Goal: Task Accomplishment & Management: Complete application form

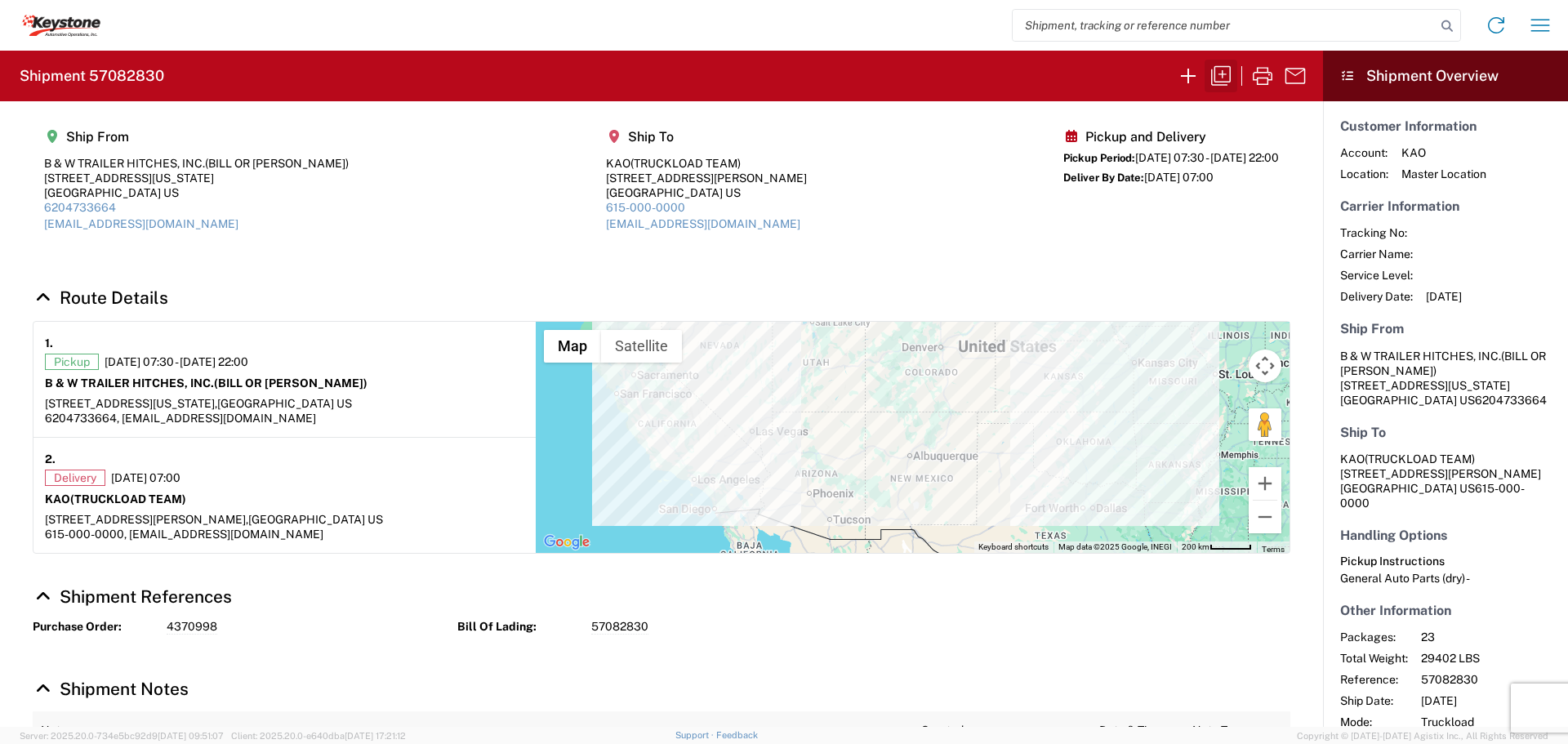
scroll to position [65, 0]
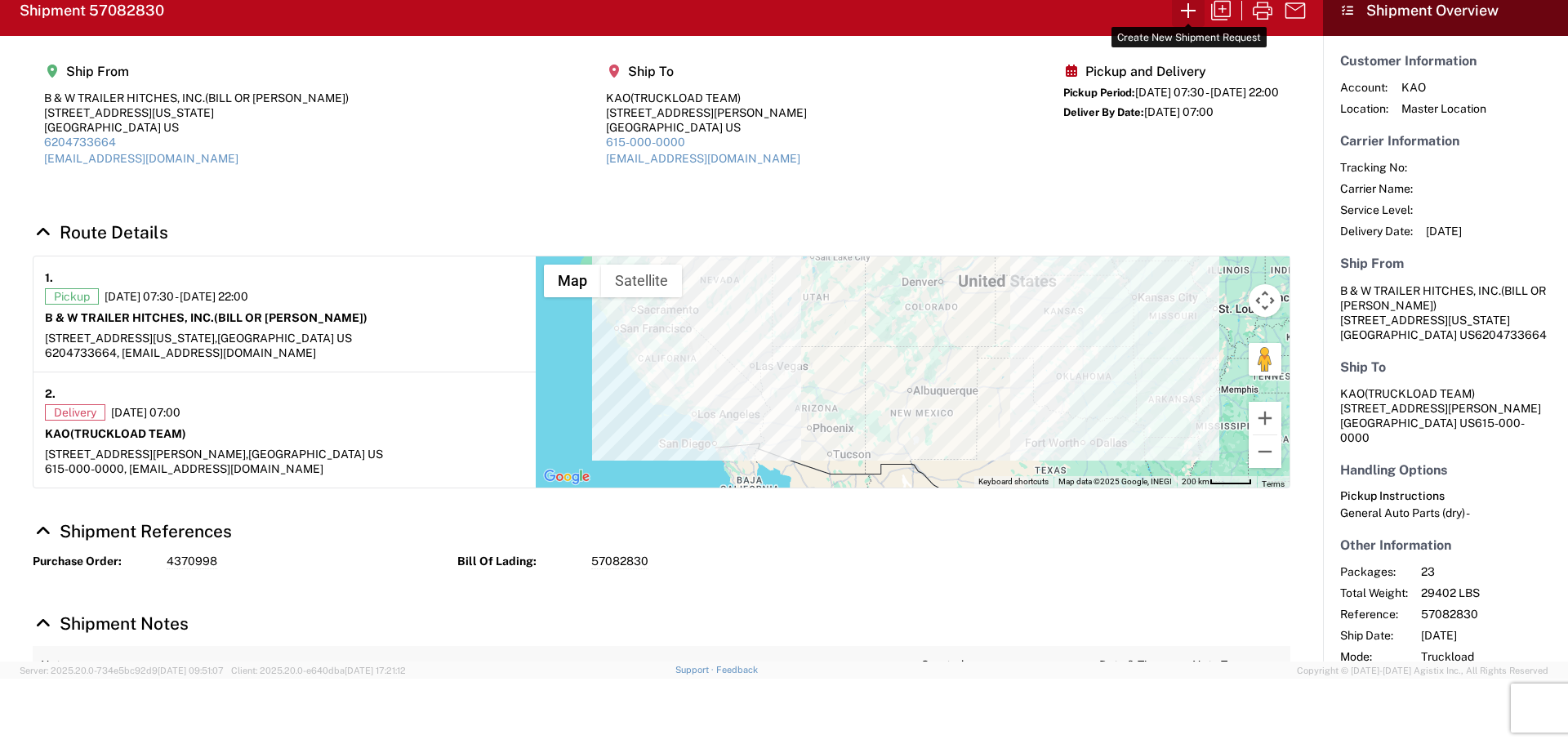
click at [1182, 9] on icon "button" at bounding box center [1188, 10] width 27 height 27
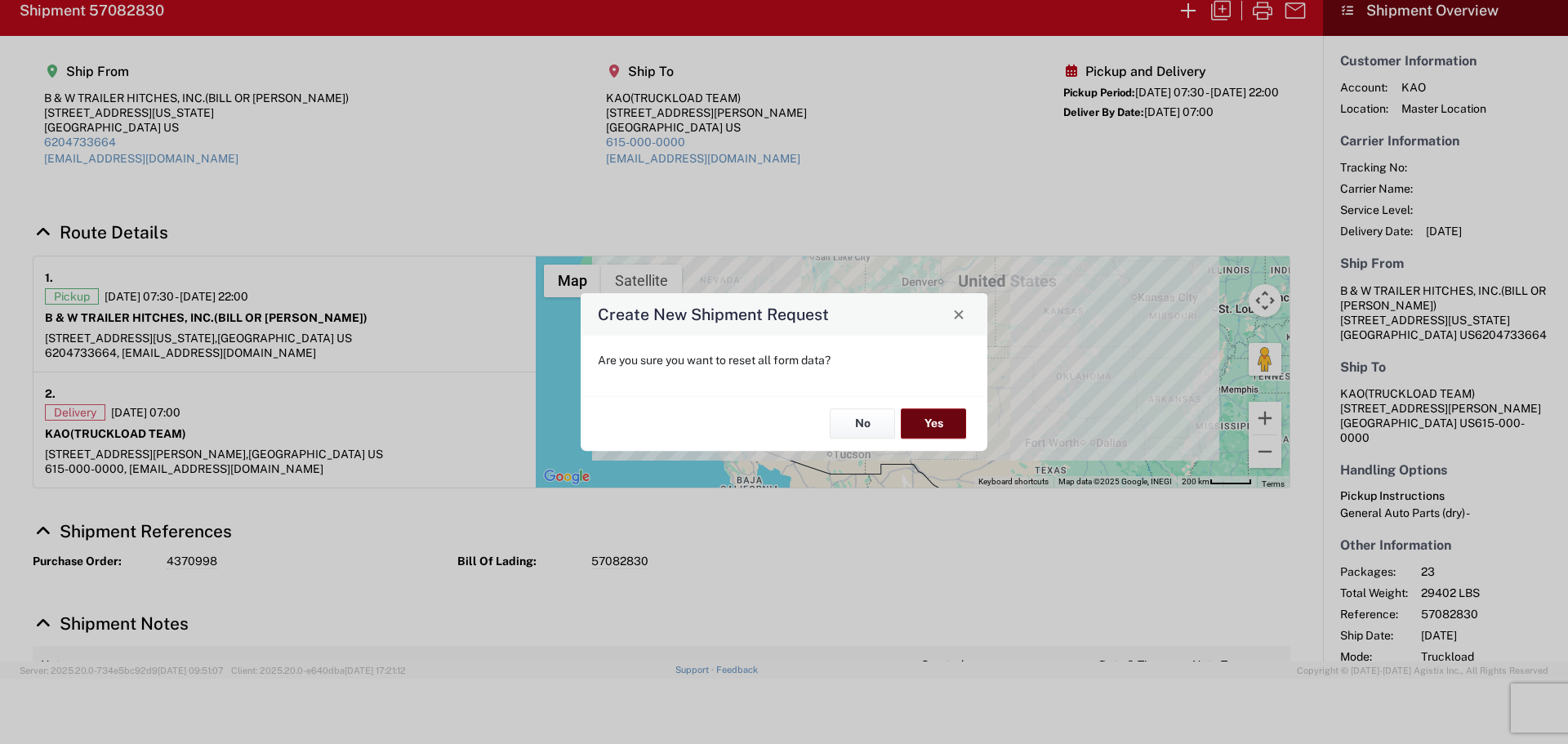
click at [916, 422] on button "Yes" at bounding box center [933, 424] width 65 height 30
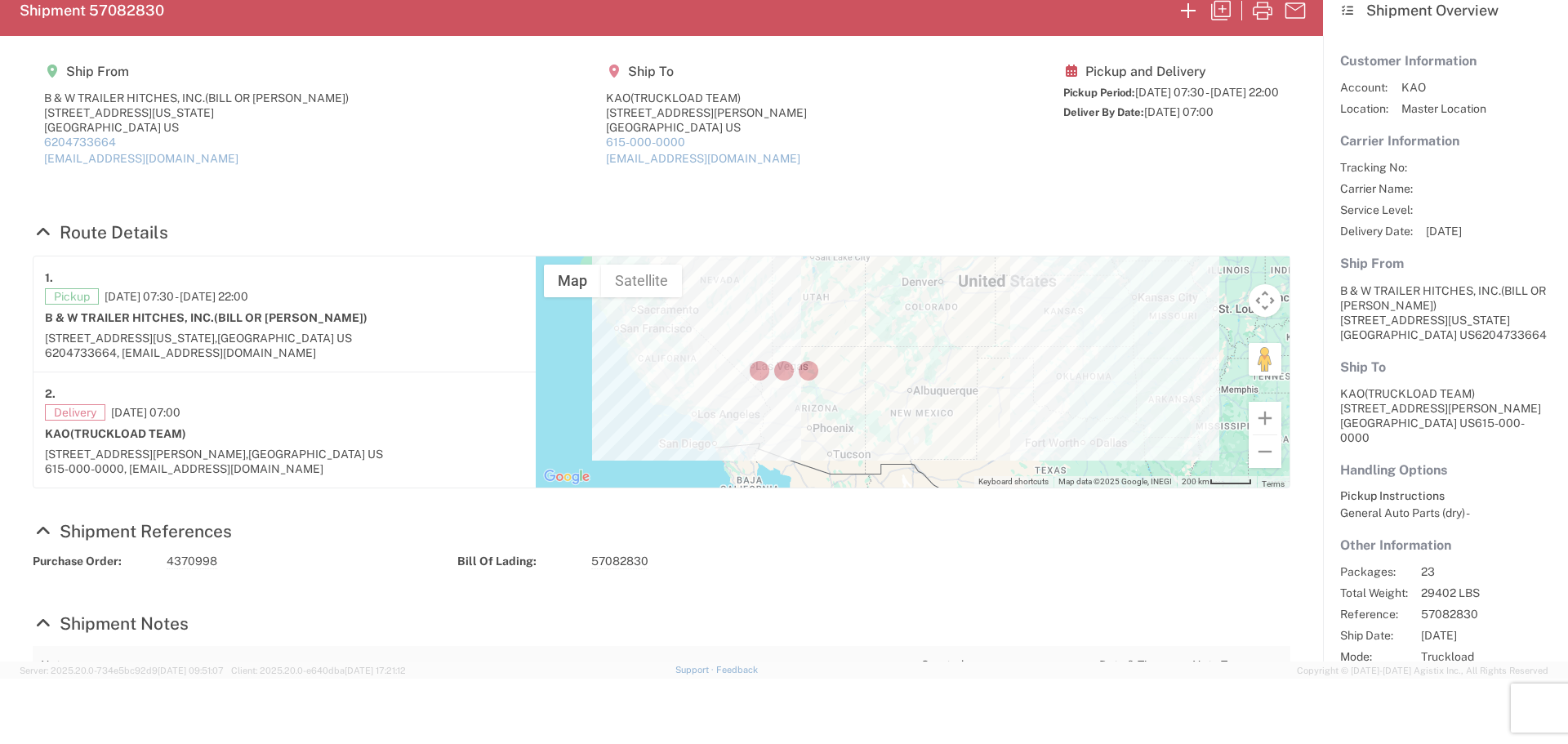
select select "FULL"
select select "US"
select select "LBS"
select select "IN"
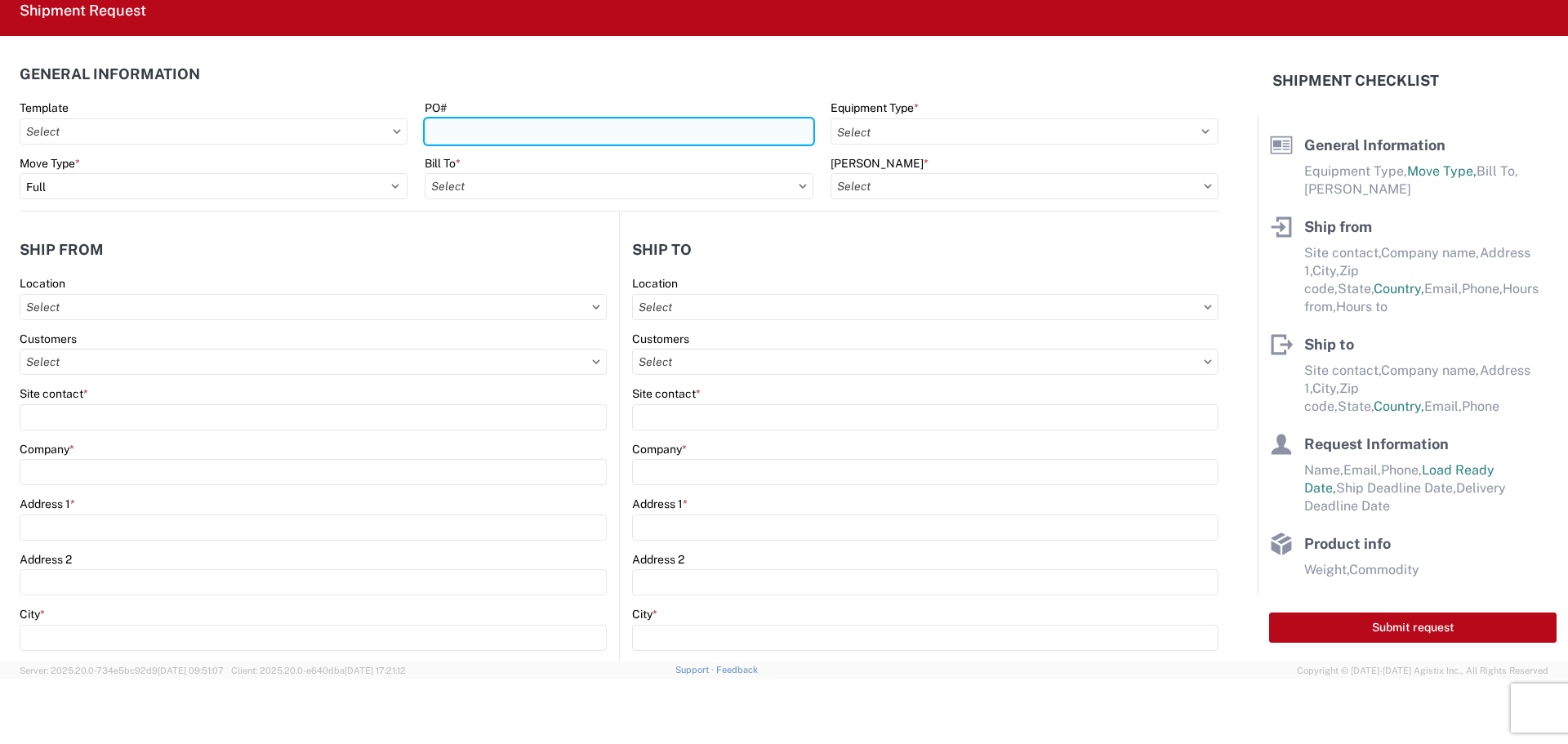
click at [533, 136] on input "PO#" at bounding box center [618, 131] width 388 height 27
type input "0466233"
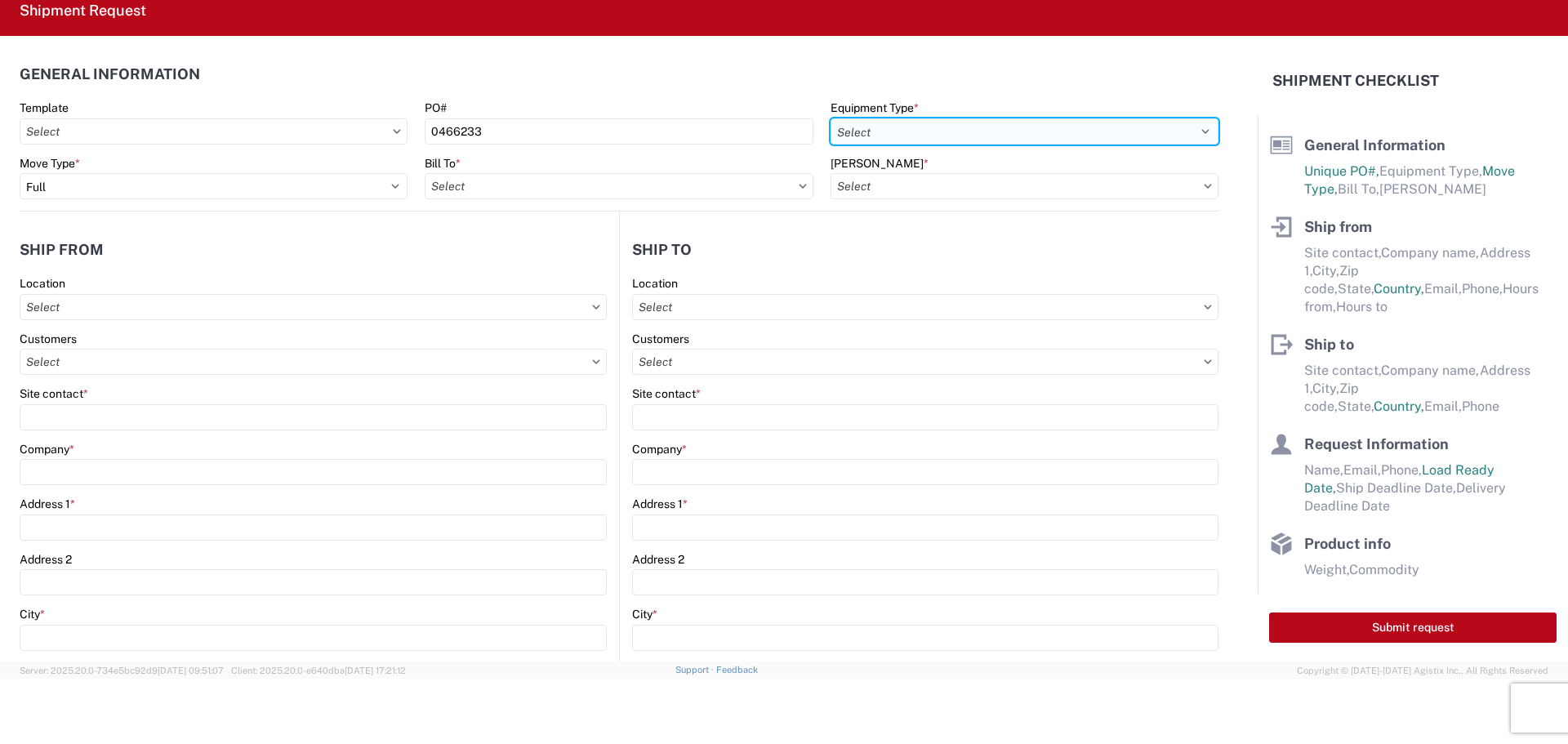
click at [942, 133] on select "Select 53’ Dry Van Flatbed Dropdeck (van) Lowboy (flatbed) Rail" at bounding box center [1024, 131] width 388 height 27
select select "STDV"
click at [831, 118] on select "Select 53’ Dry Van Flatbed Dropdeck (van) Lowboy (flatbed) Rail" at bounding box center [1024, 131] width 388 height 27
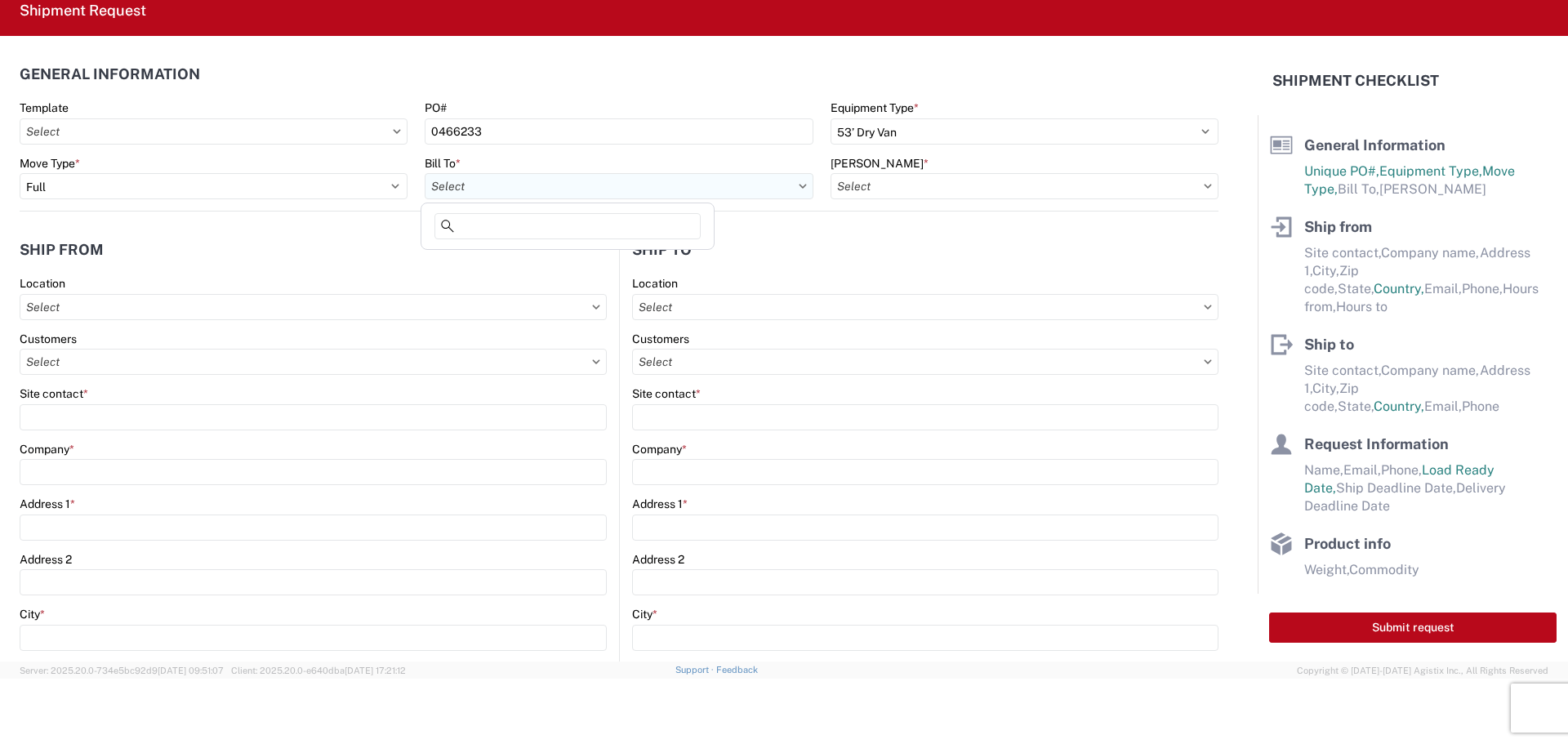
click at [691, 182] on input "text" at bounding box center [618, 186] width 388 height 27
type input "8515"
click at [503, 262] on div "8515 - [GEOGRAPHIC_DATA] - KAO Operations" at bounding box center [568, 259] width 286 height 27
type input "8515 - [GEOGRAPHIC_DATA] - KAO Operations"
click at [913, 181] on input "text" at bounding box center [1024, 186] width 388 height 27
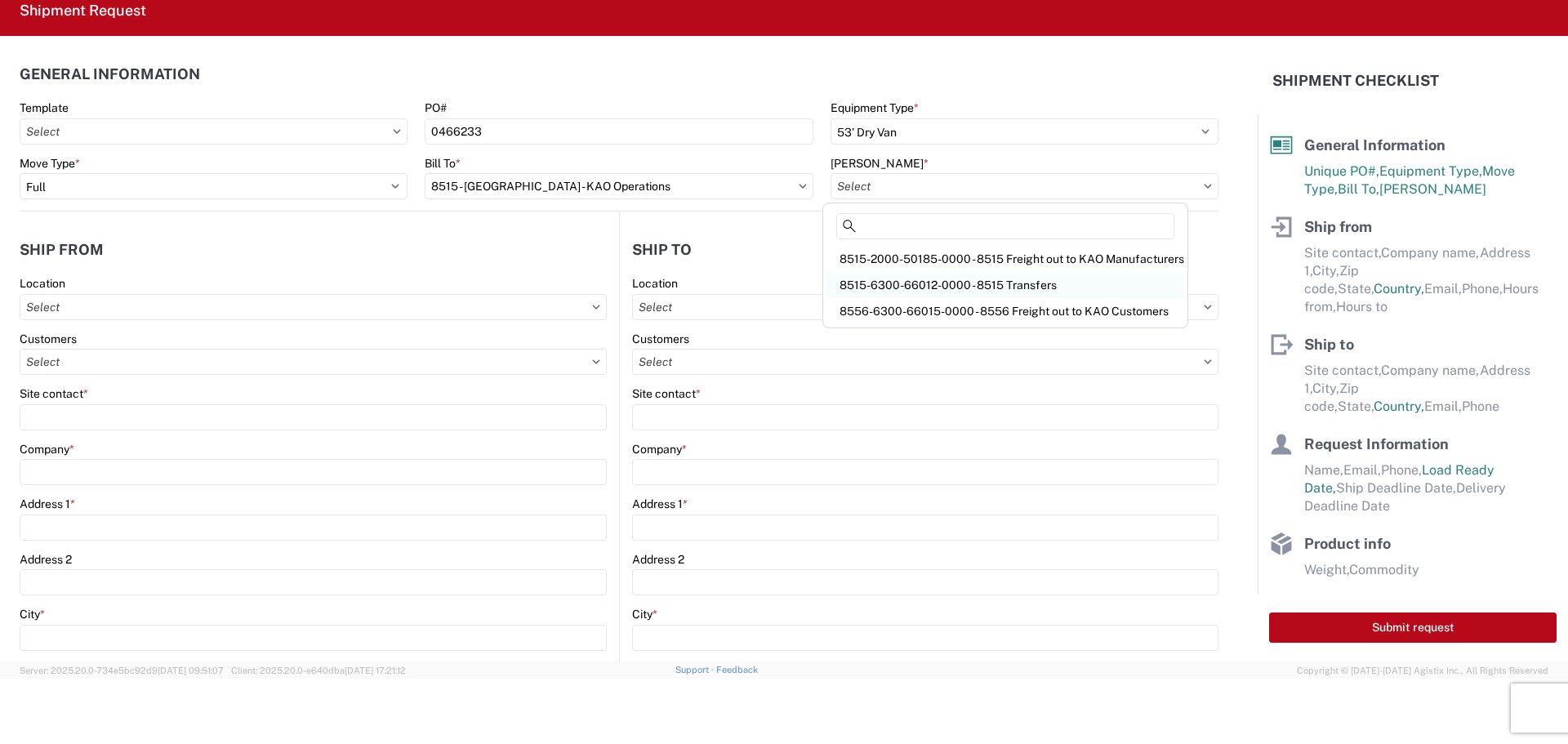
click at [913, 283] on div "8515-6300-66012-0000 - 8515 Transfers" at bounding box center [1005, 285] width 358 height 27
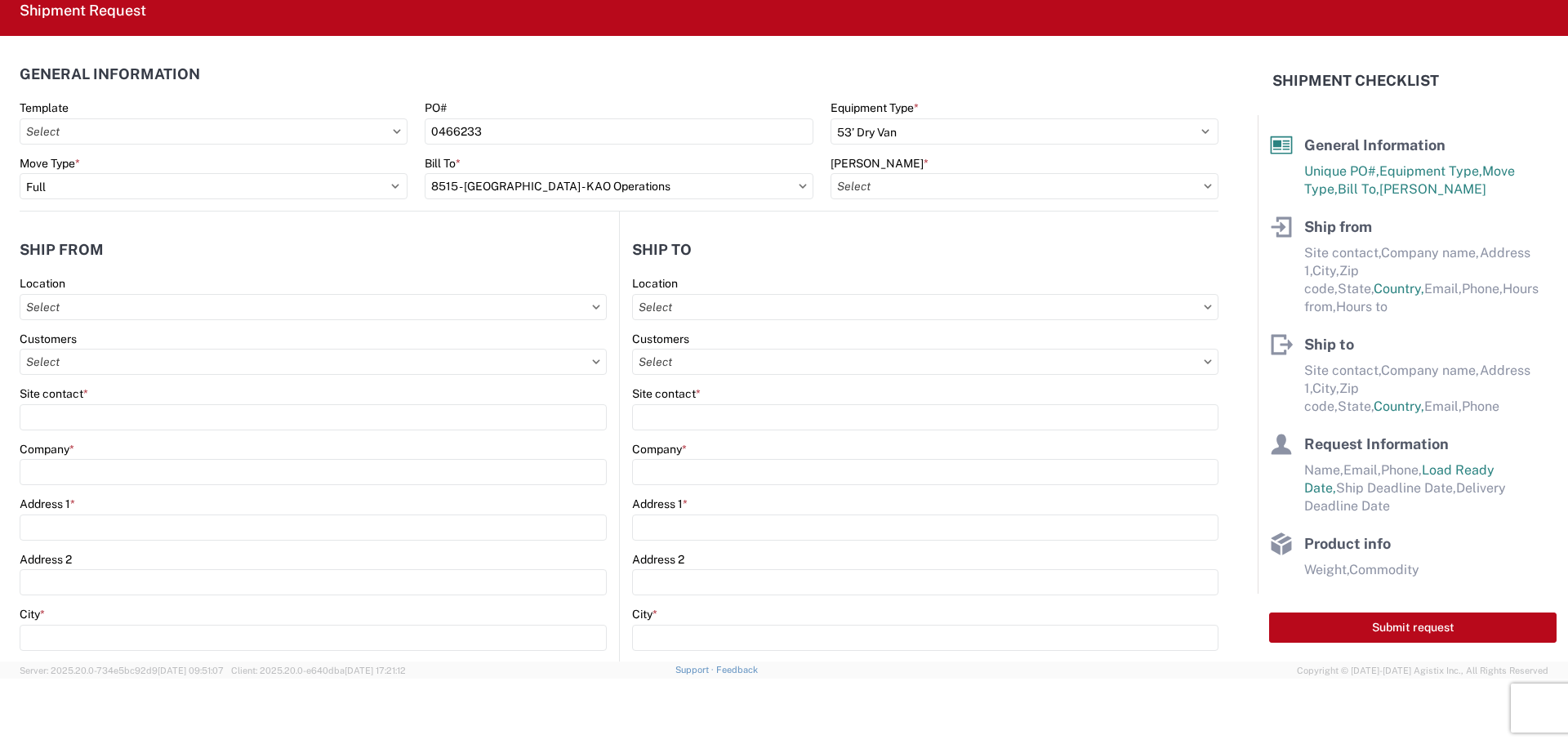
type input "8515-6300-66012-0000 - 8515 Transfers, 8515-6300-66012-0000 - 8515 Transfers"
click at [119, 372] on input "text" at bounding box center [313, 361] width 587 height 27
click at [168, 348] on div "Customers" at bounding box center [313, 354] width 587 height 45
click at [158, 366] on input "text" at bounding box center [313, 361] width 587 height 27
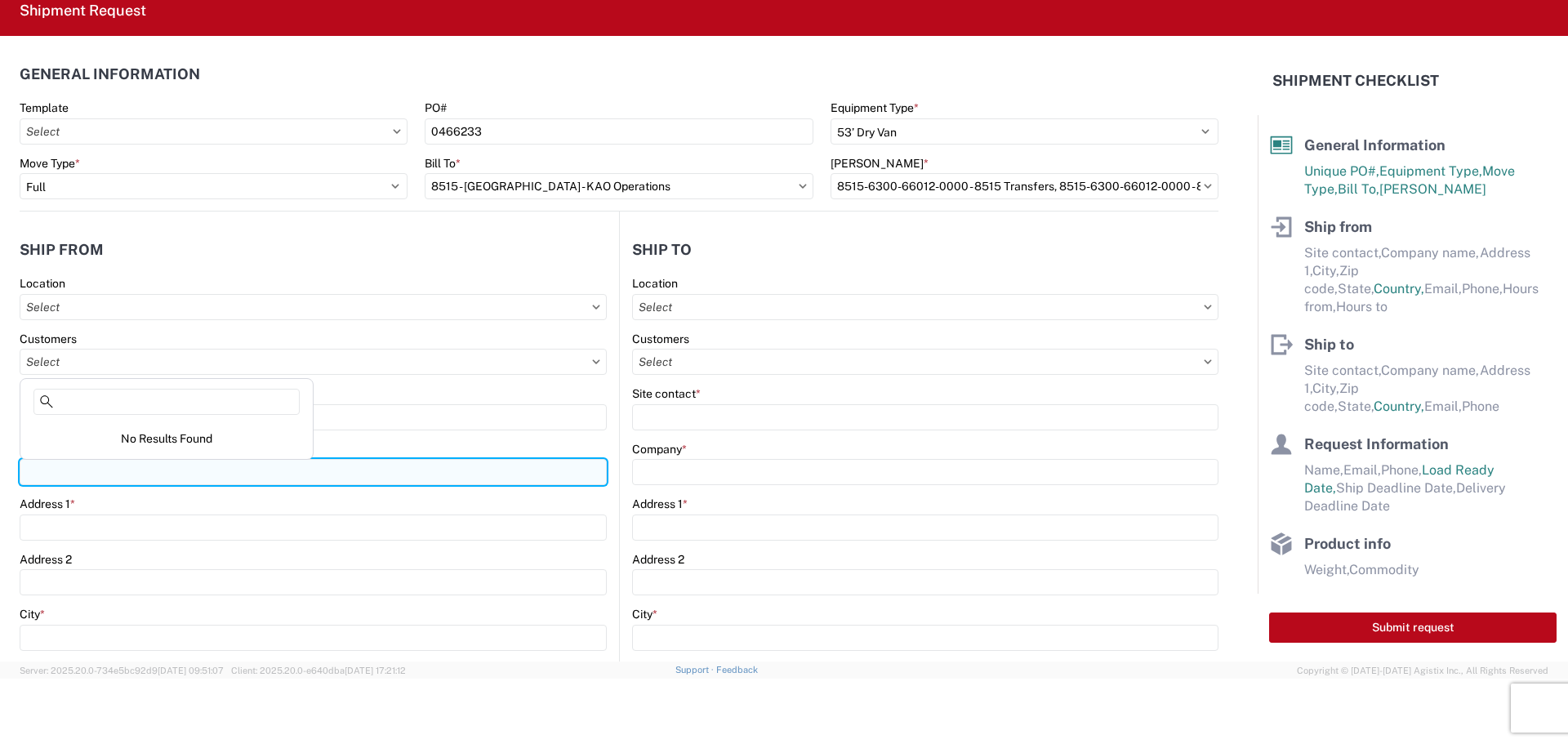
click at [179, 479] on input "Company *" at bounding box center [313, 472] width 587 height 27
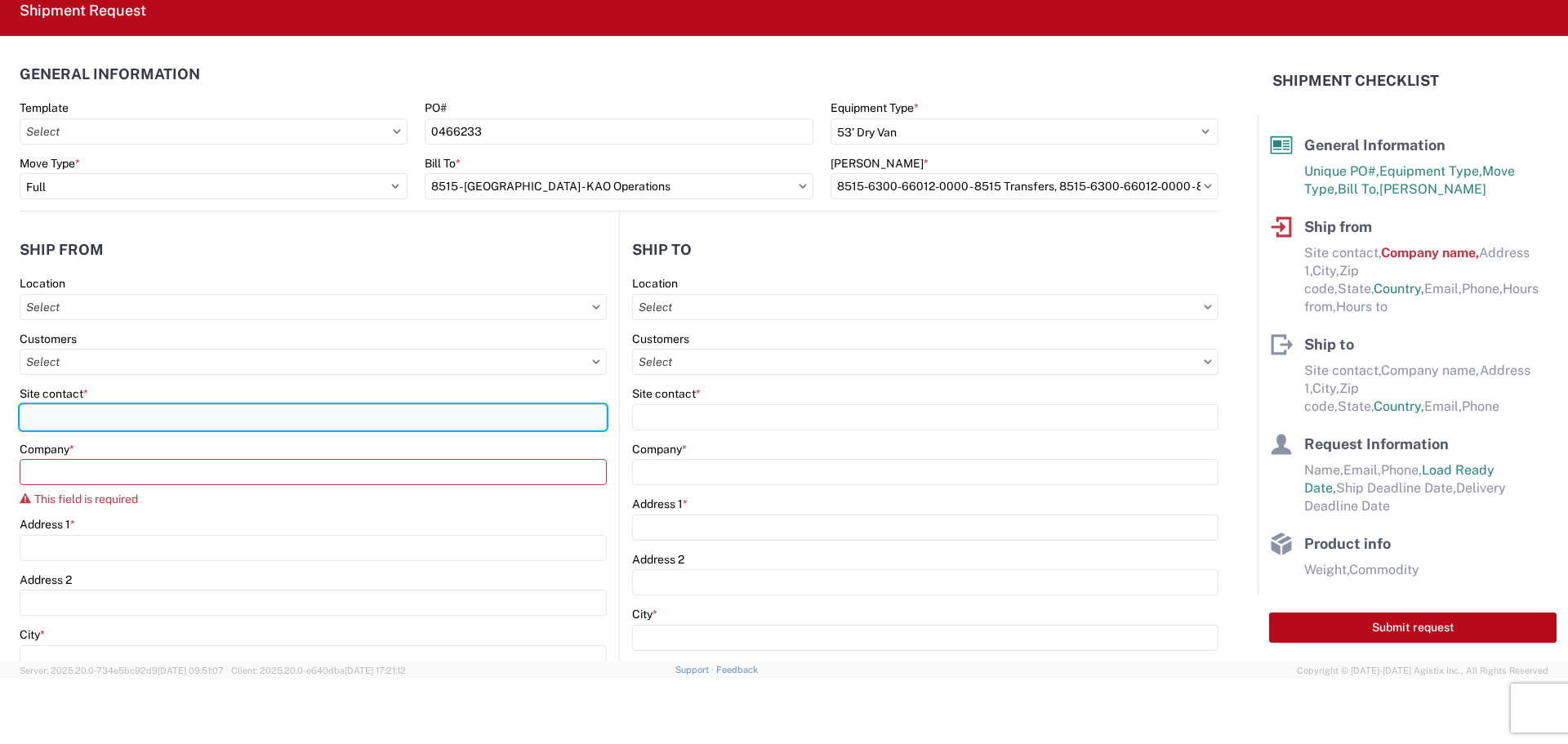
click at [103, 408] on input "Site contact *" at bounding box center [313, 417] width 587 height 27
type input "BILL OR [PERSON_NAME]"
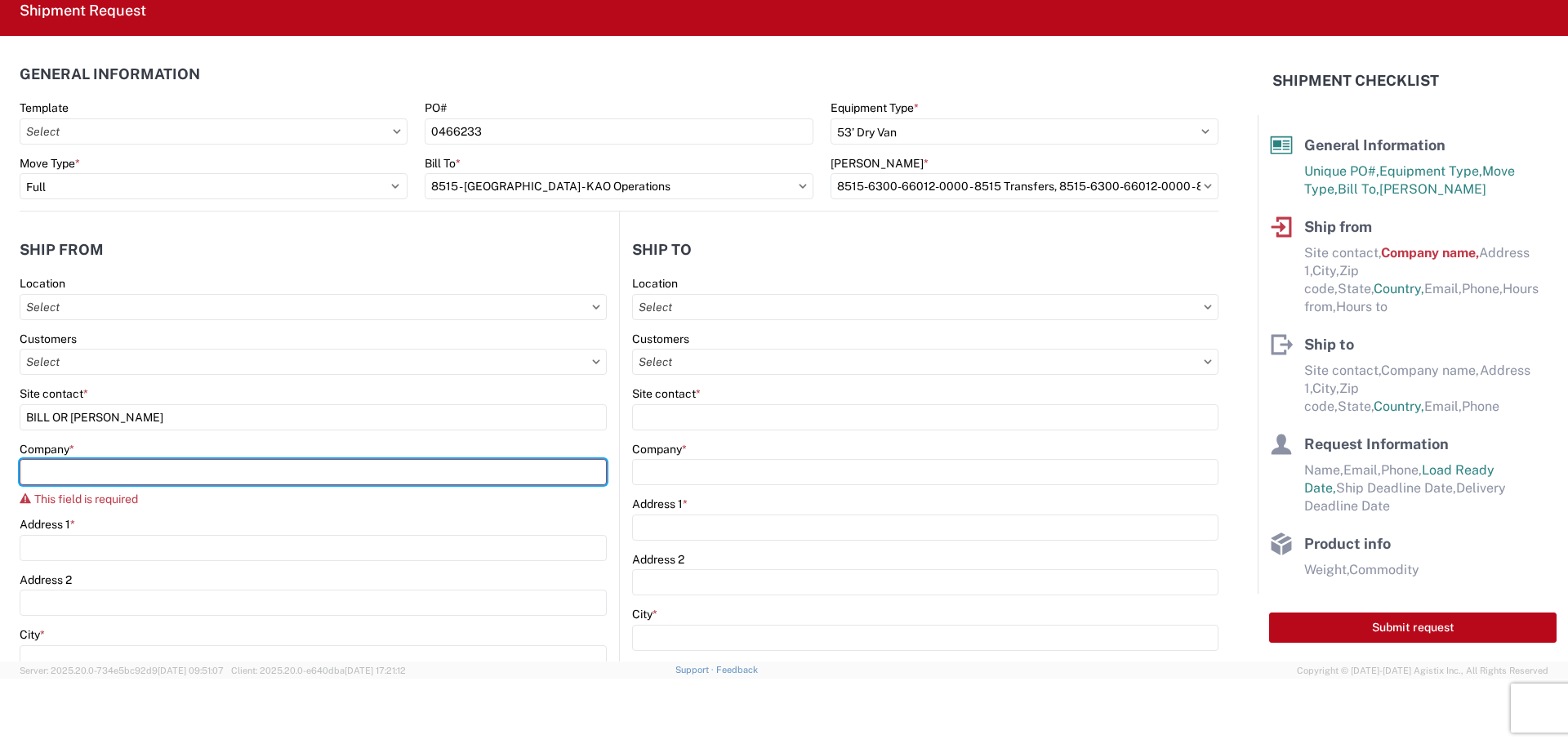
type input "B & W TRAILER HITCHES, INC."
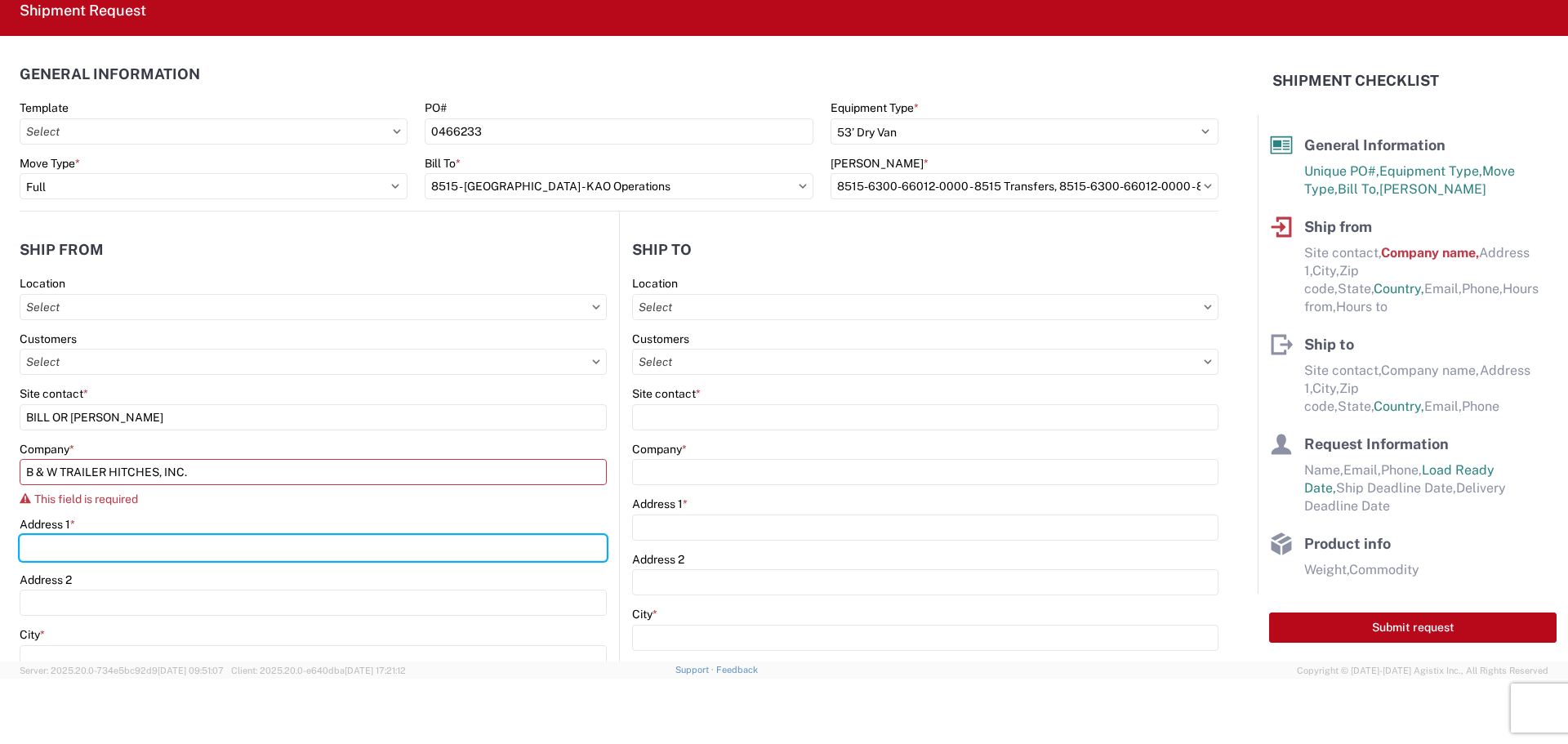
type input "[STREET_ADDRESS][US_STATE]"
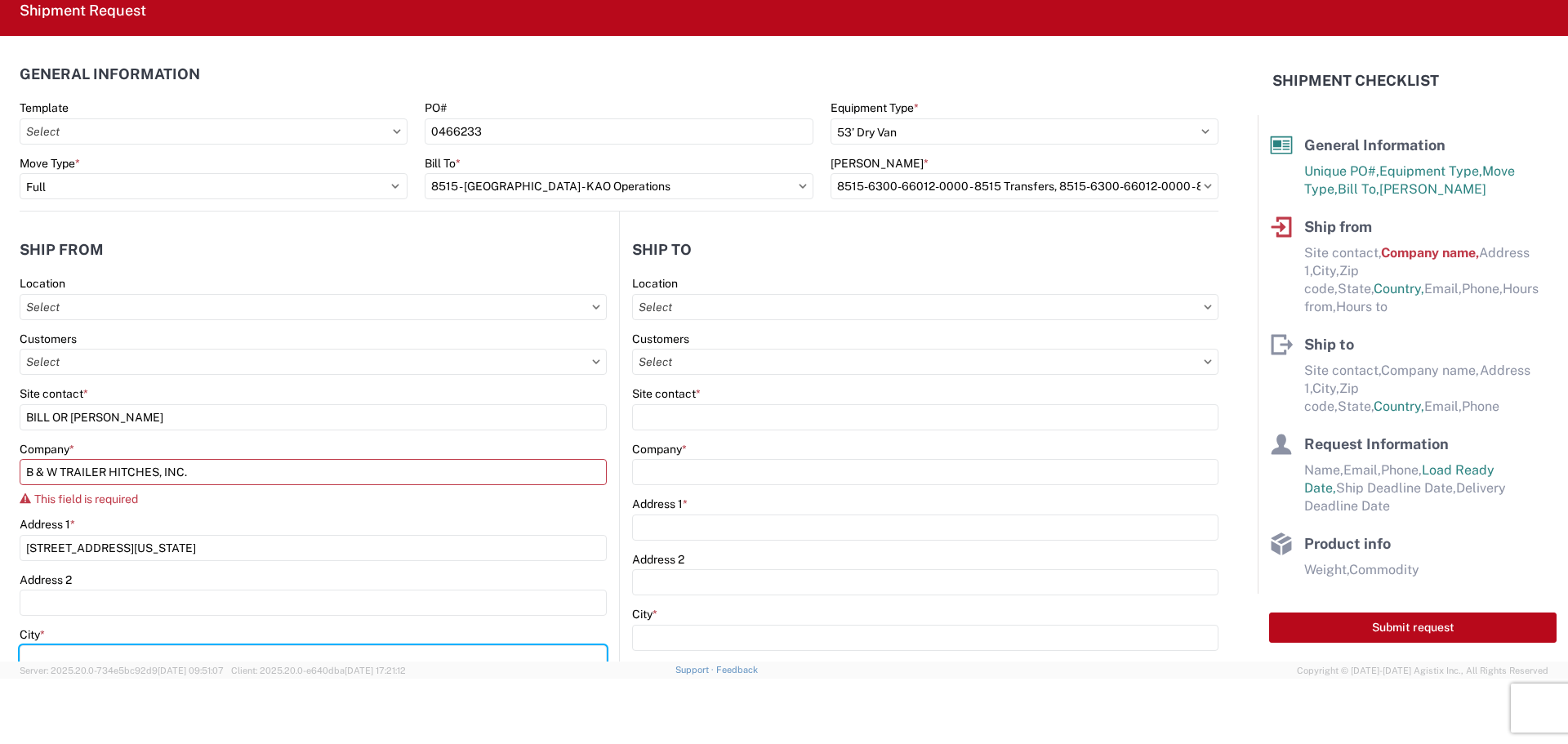
type input "HUMBOLDT"
type input "66748"
select select "KS"
type input "[EMAIL_ADDRESS][DOMAIN_NAME]"
type input "6204733664"
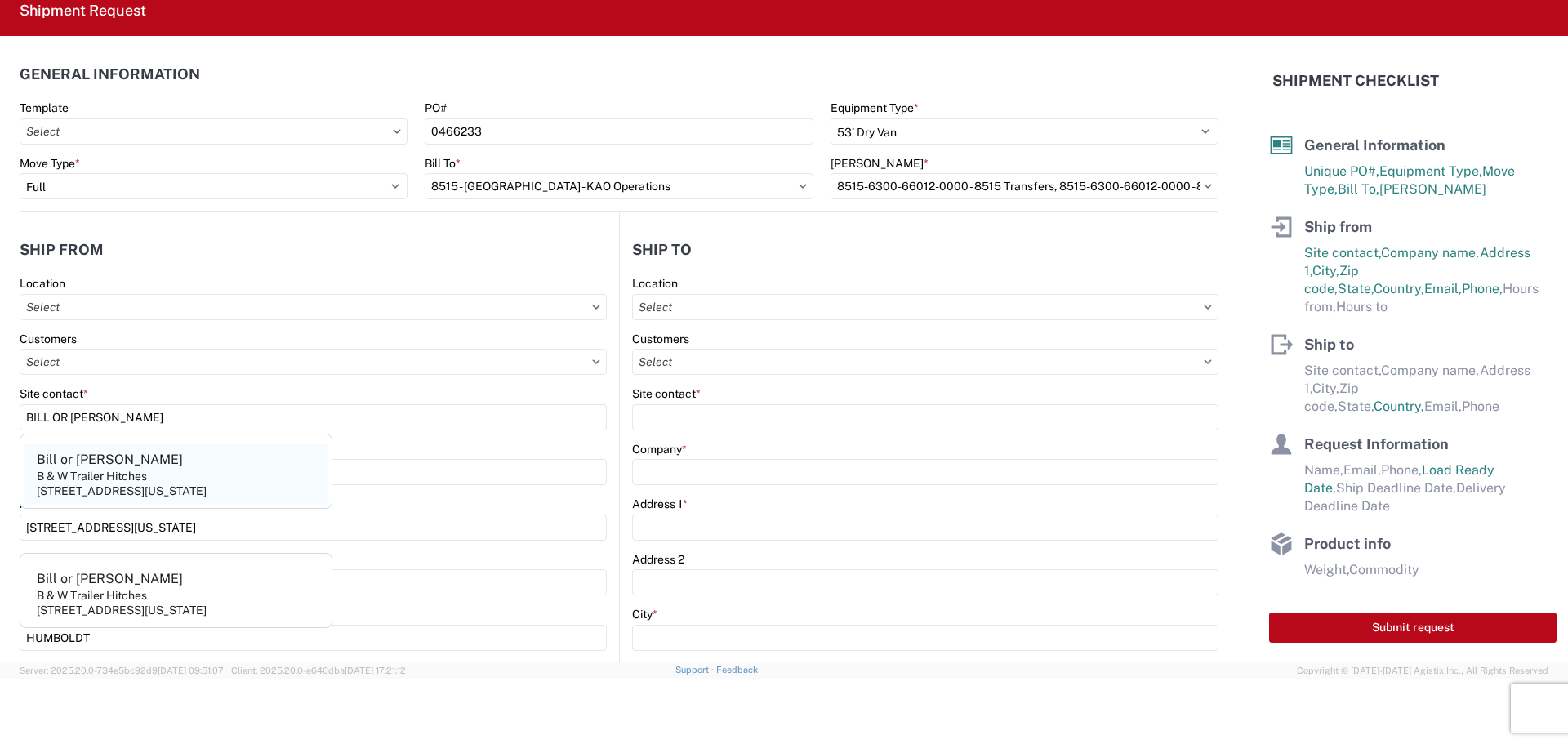
click at [110, 469] on div "B & W Trailer Hitches" at bounding box center [92, 475] width 110 height 15
type input "Bill or [PERSON_NAME]"
type input "B & W Trailer Hitches"
type input "[STREET_ADDRESS][US_STATE]"
type input "Humboldt"
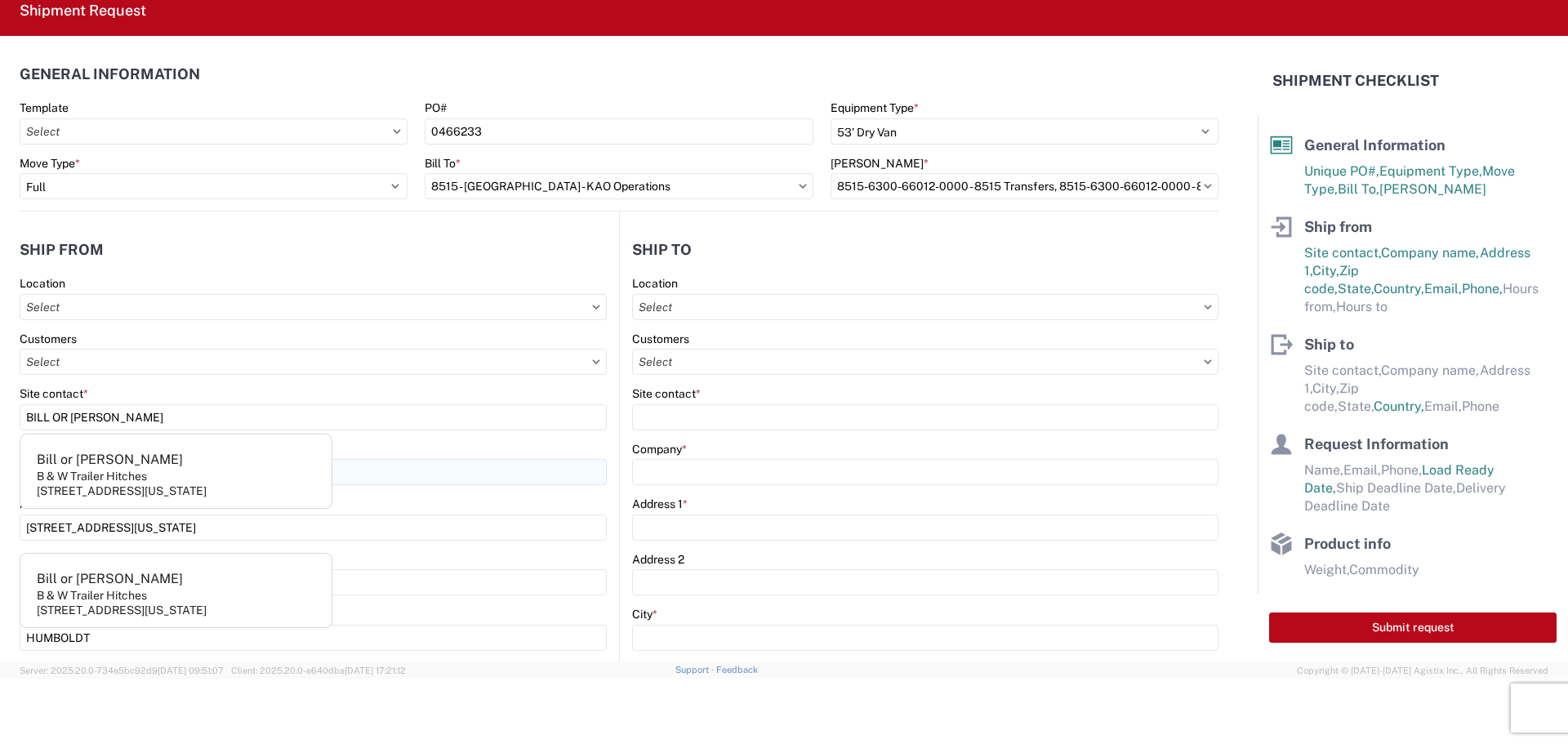
type input "[PHONE_NUMBER]"
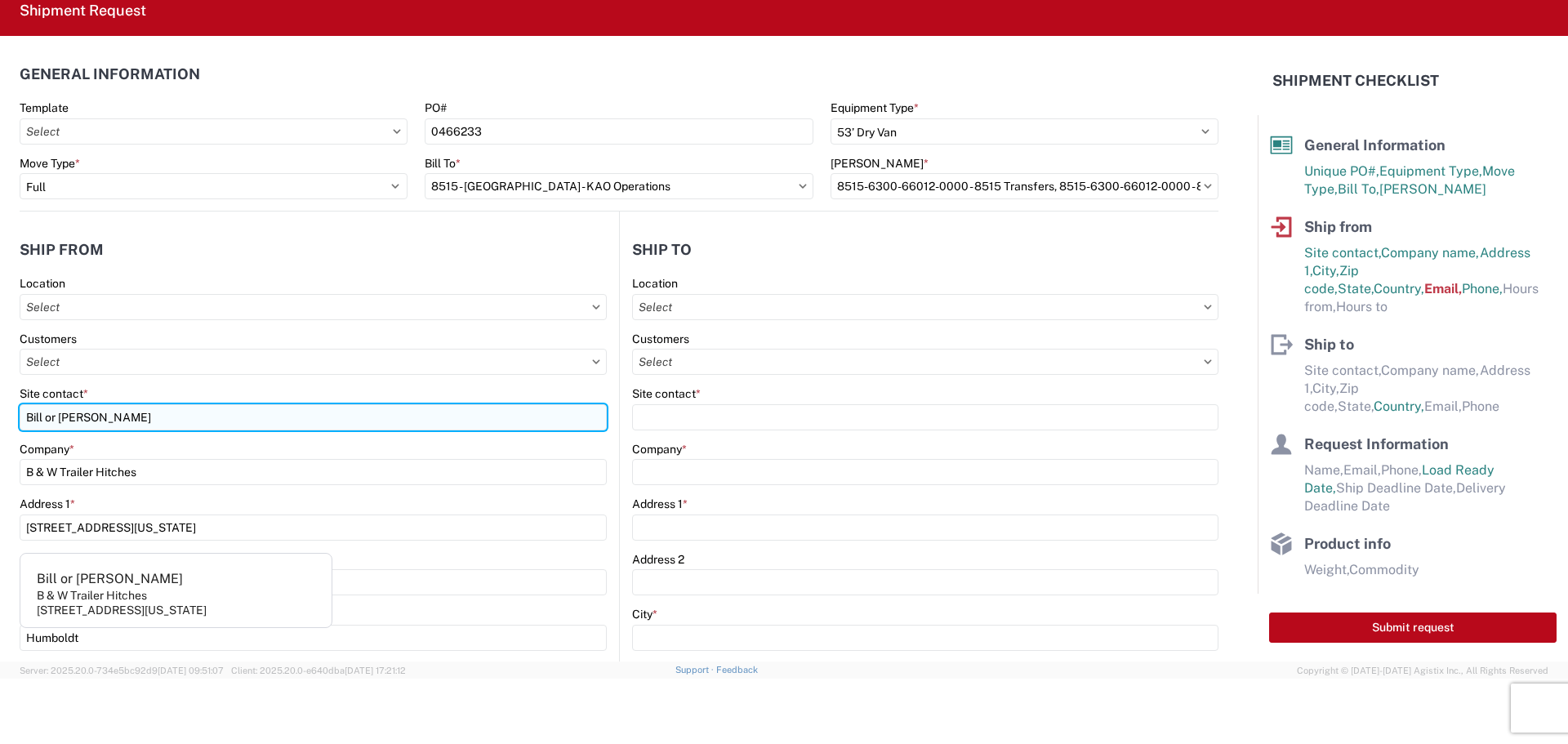
click at [168, 413] on input "Bill or [PERSON_NAME]" at bounding box center [313, 417] width 587 height 27
type input "B"
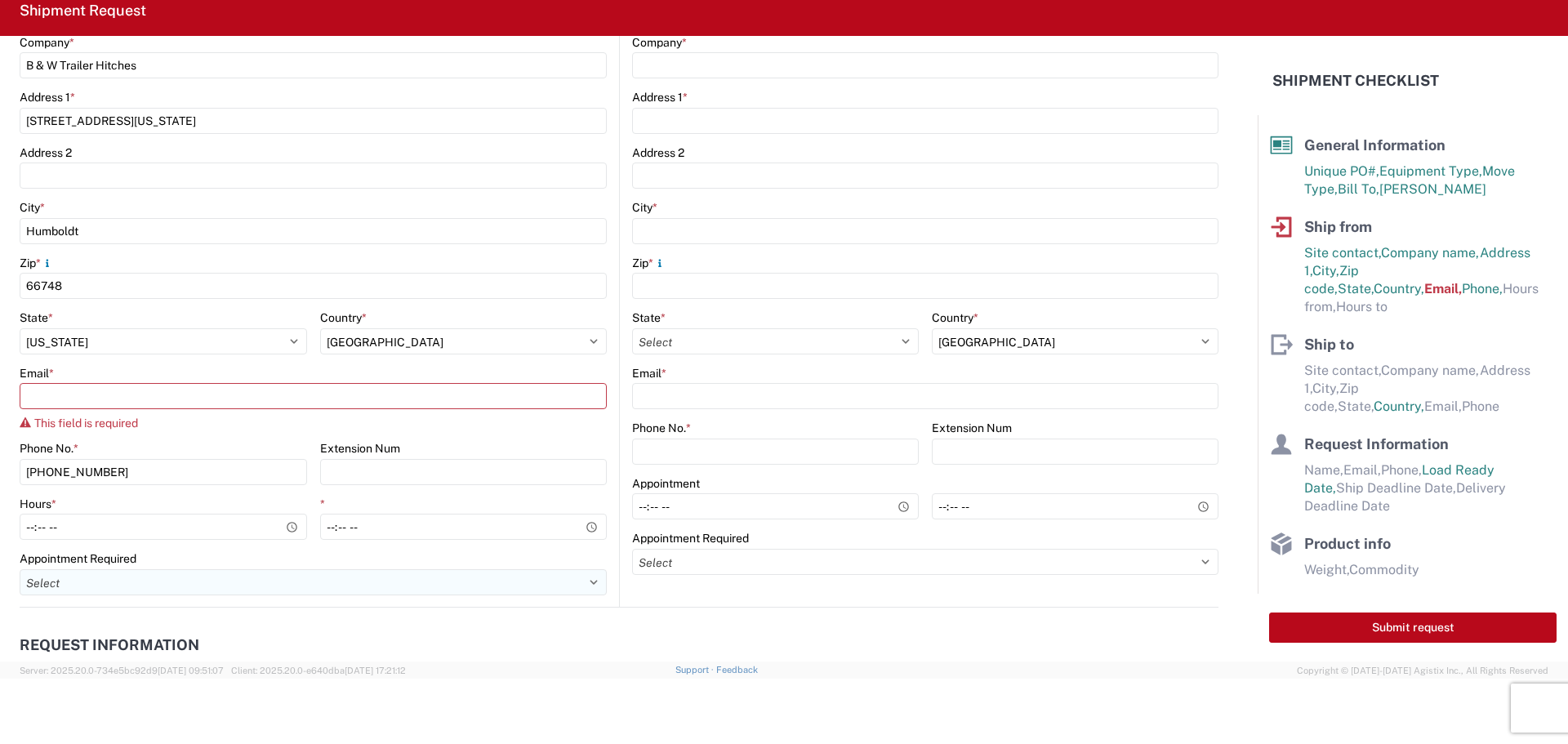
scroll to position [408, 0]
type input "[PERSON_NAME]"
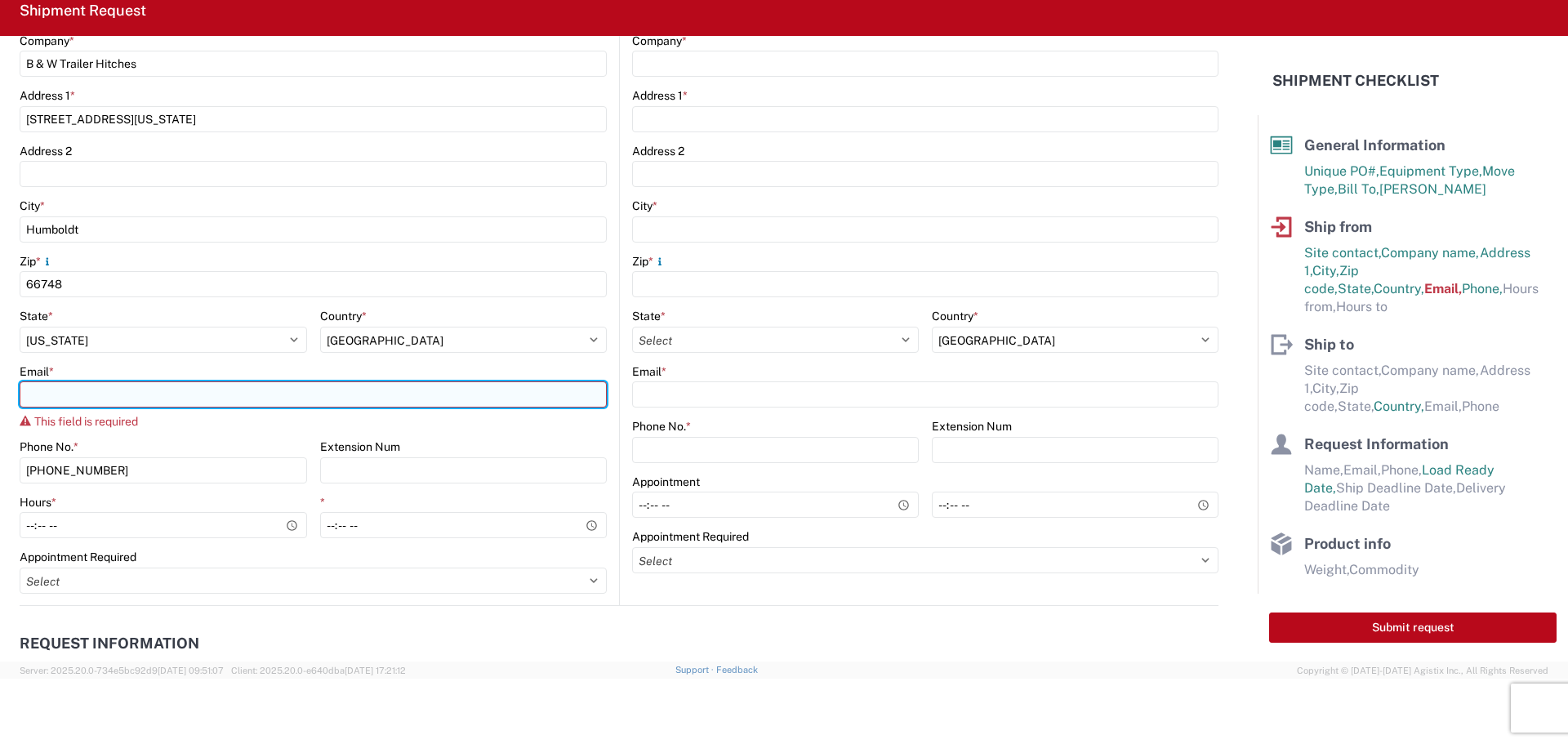
click at [212, 390] on input "Email *" at bounding box center [313, 394] width 587 height 27
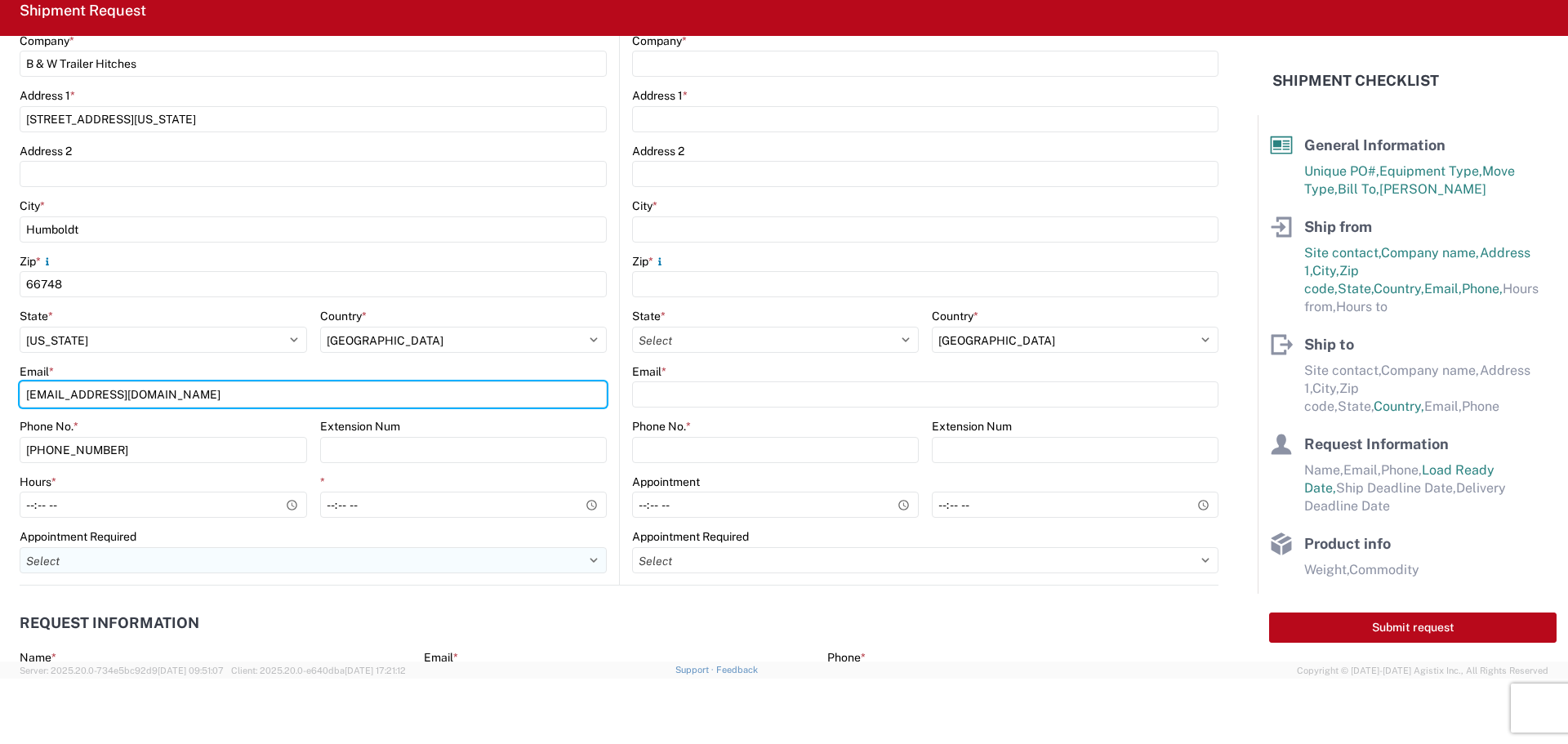
type input "[EMAIL_ADDRESS][DOMAIN_NAME]"
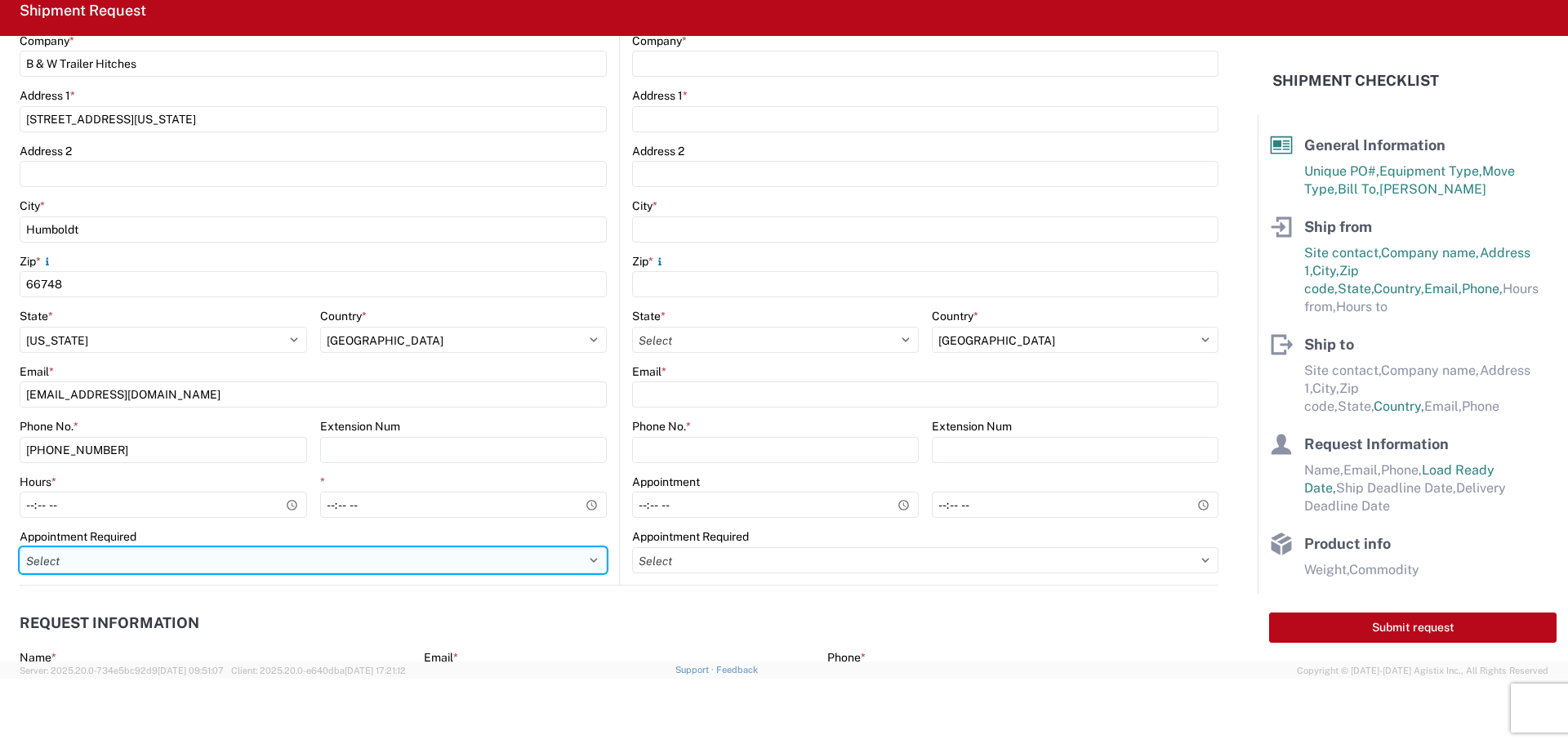
click at [343, 556] on select "Select Appt Required Appt Not Required Appt - First available" at bounding box center [313, 560] width 587 height 27
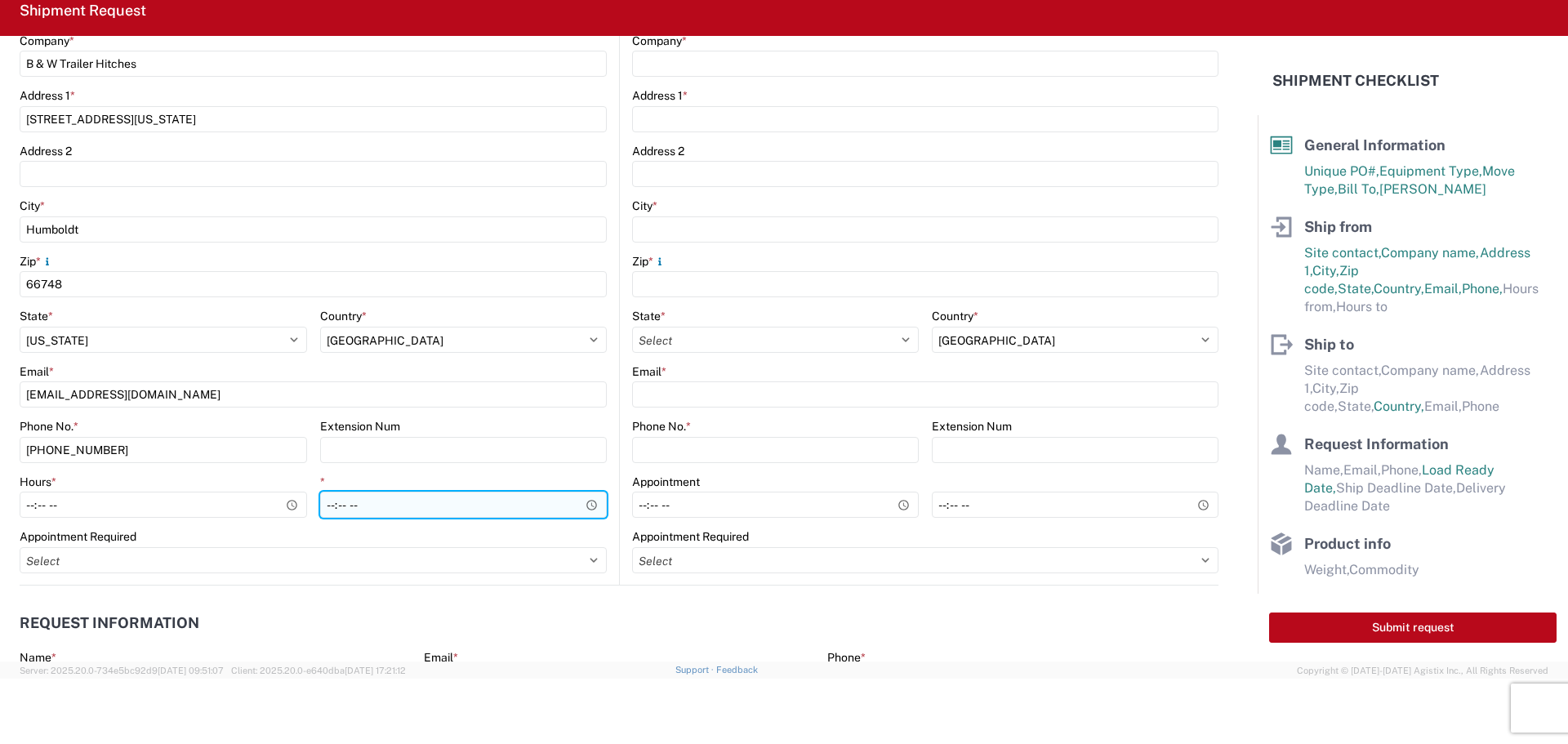
click at [360, 503] on input "*" at bounding box center [464, 504] width 288 height 27
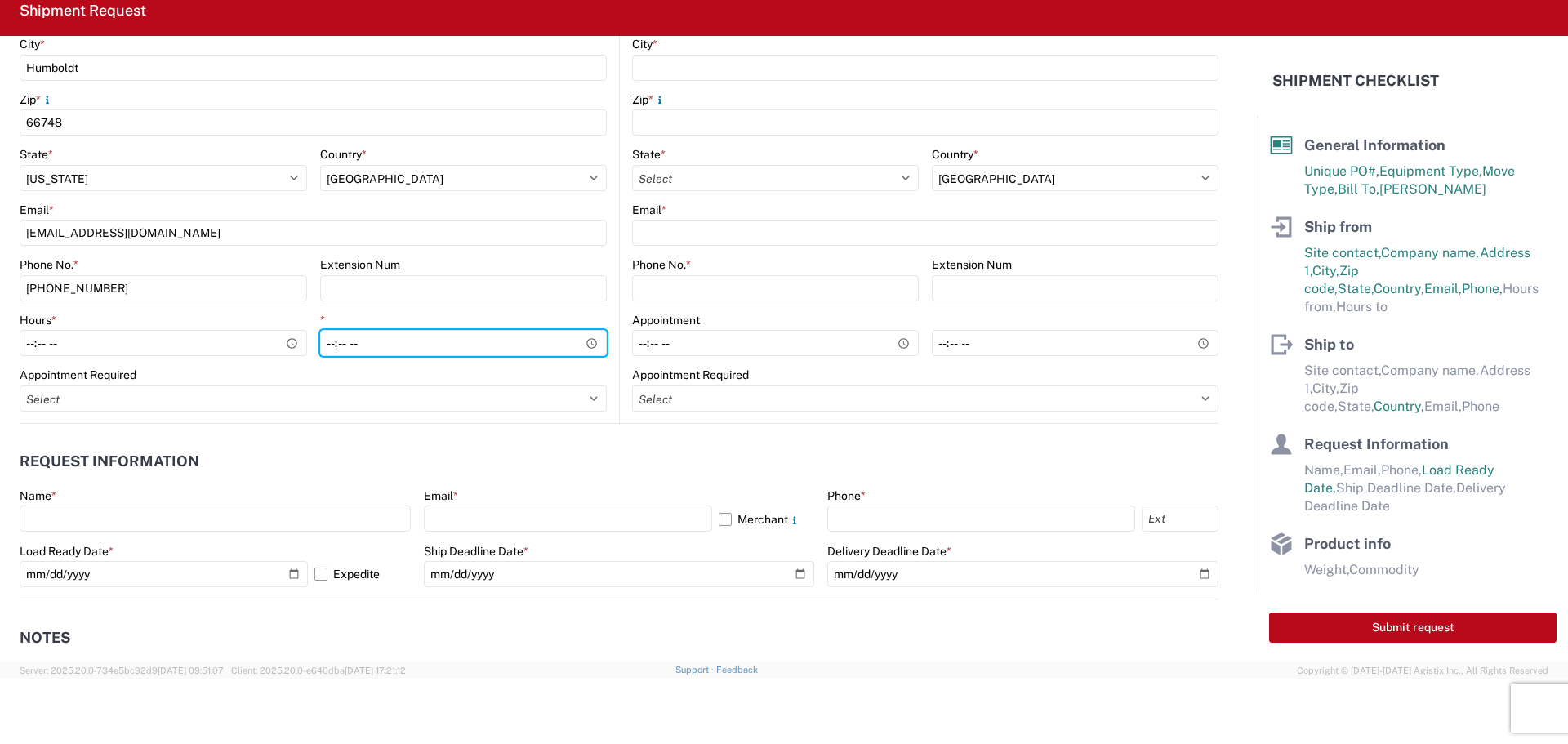
scroll to position [572, 0]
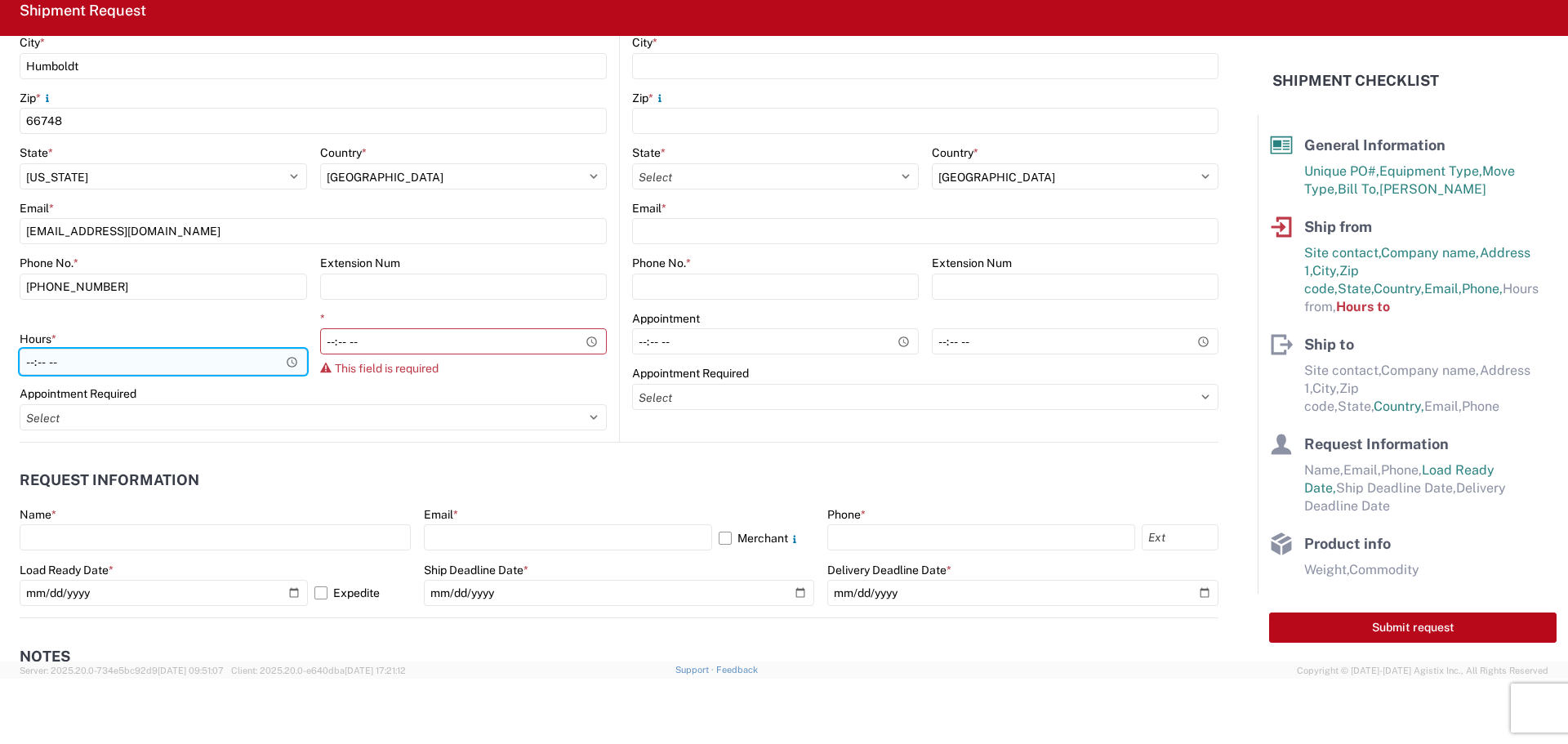
click at [289, 339] on div "Hours *" at bounding box center [164, 354] width 288 height 45
click at [150, 360] on input "Hours *" at bounding box center [164, 361] width 288 height 27
click at [289, 362] on input "Hours *" at bounding box center [164, 361] width 288 height 27
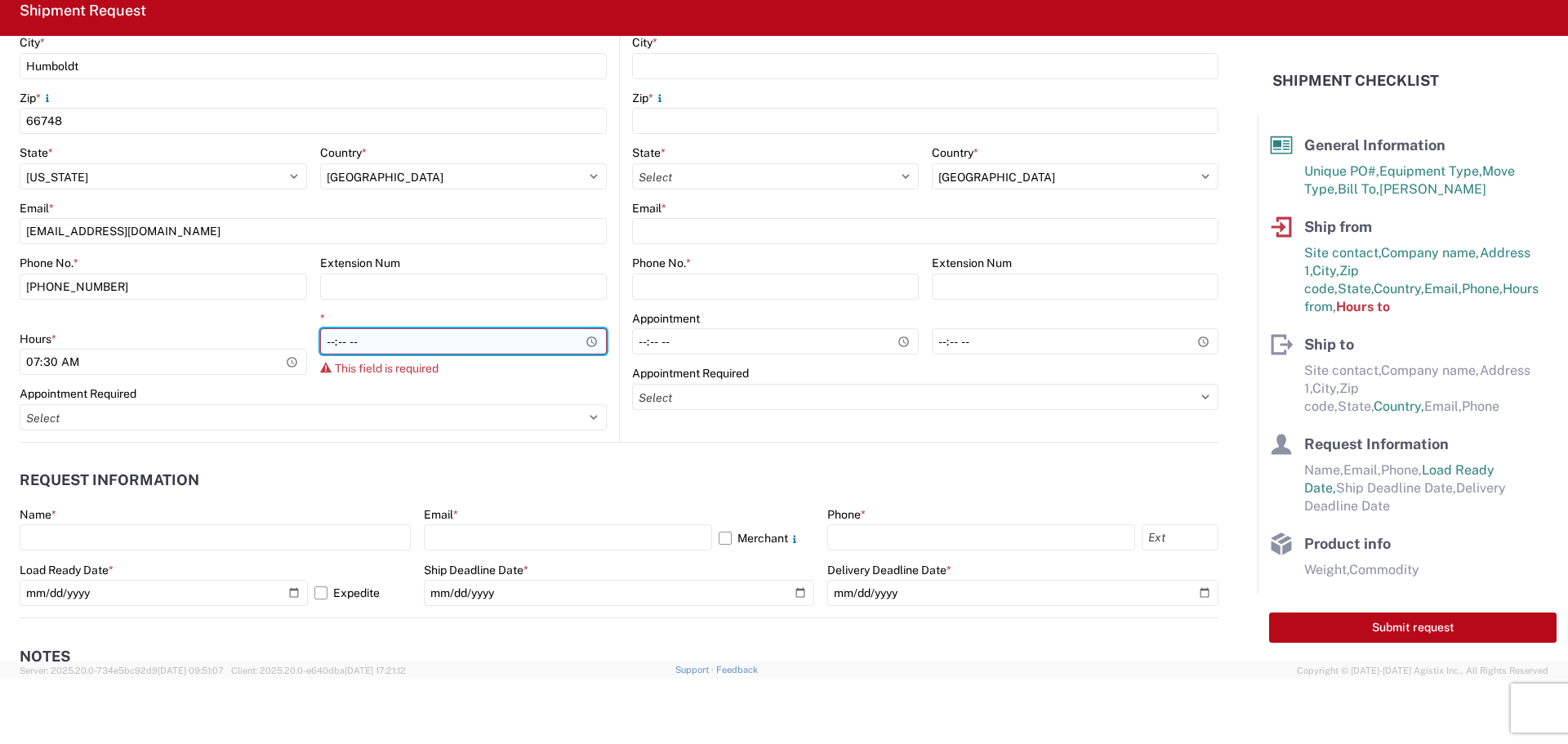
type input "07:30"
click at [583, 338] on input "*" at bounding box center [464, 341] width 288 height 27
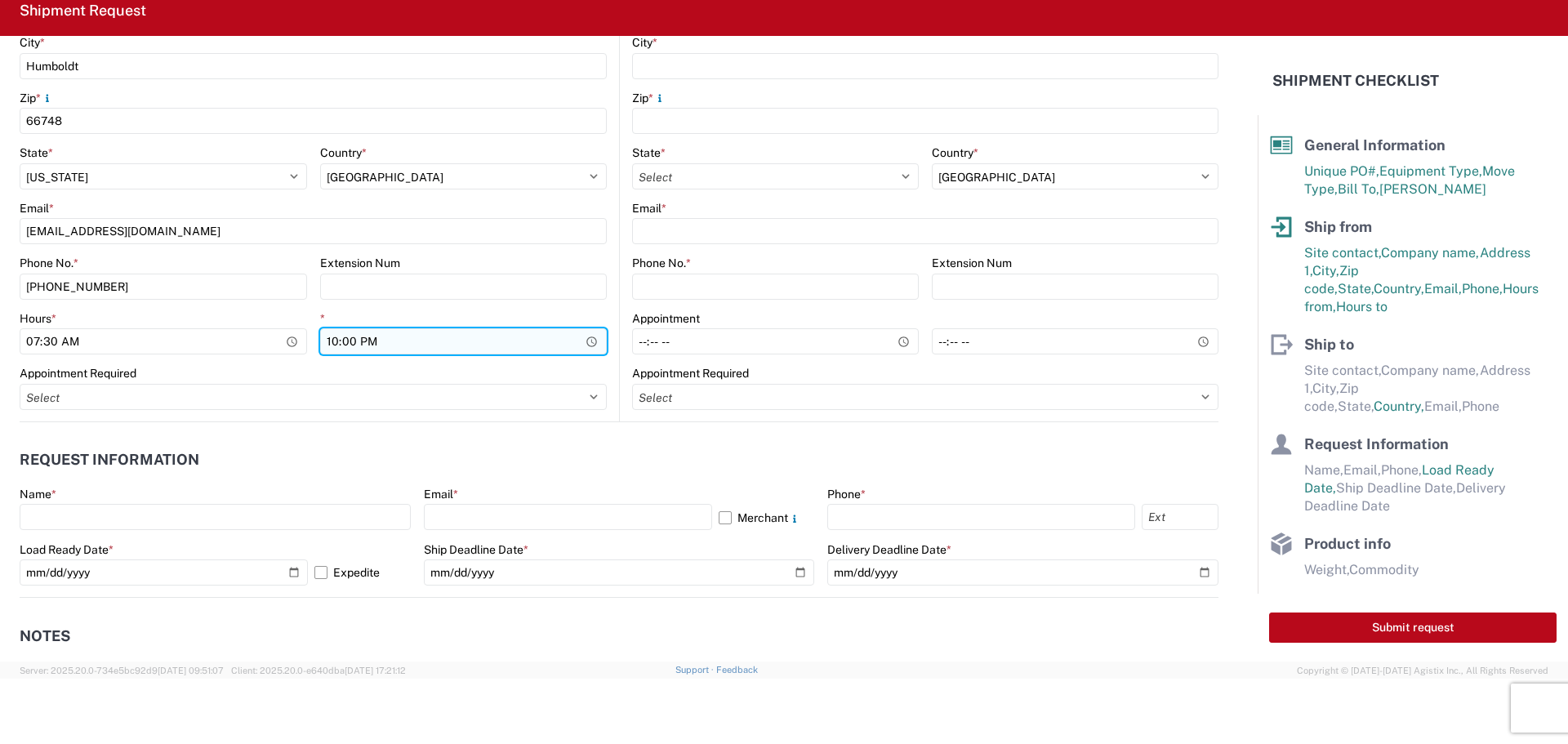
type input "22:00"
click at [537, 340] on input "22:00" at bounding box center [464, 341] width 288 height 27
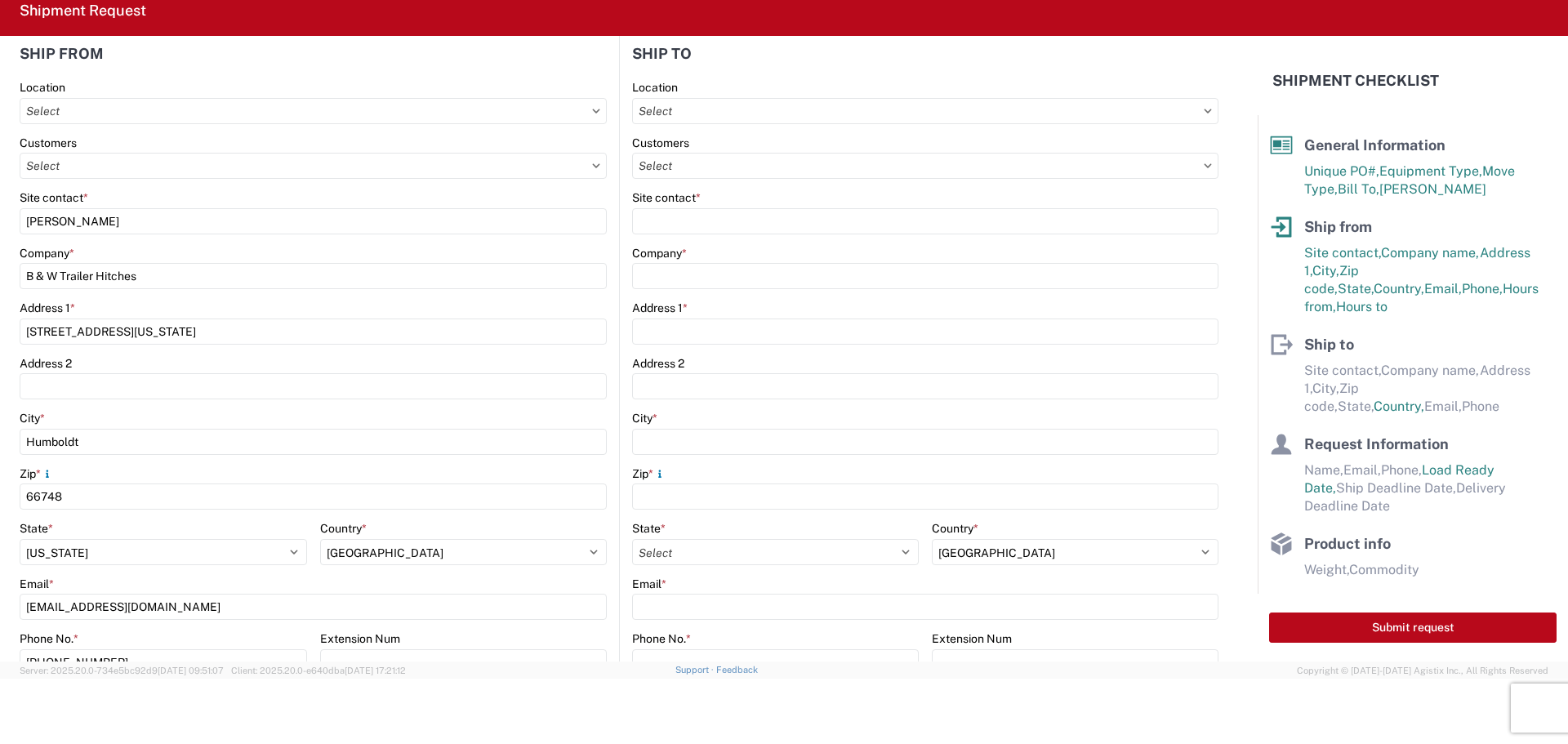
scroll to position [164, 0]
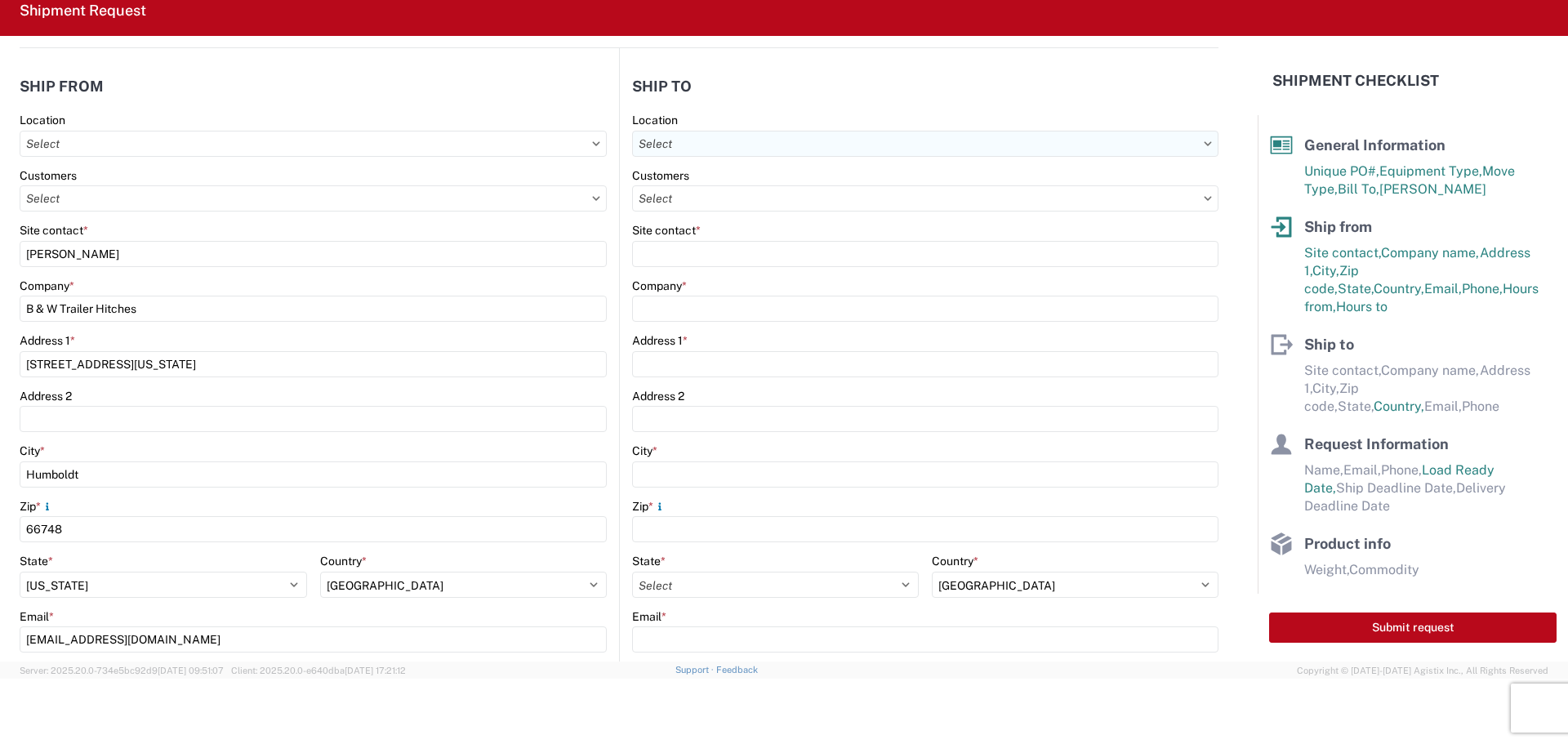
click at [769, 143] on input "text" at bounding box center [925, 144] width 587 height 27
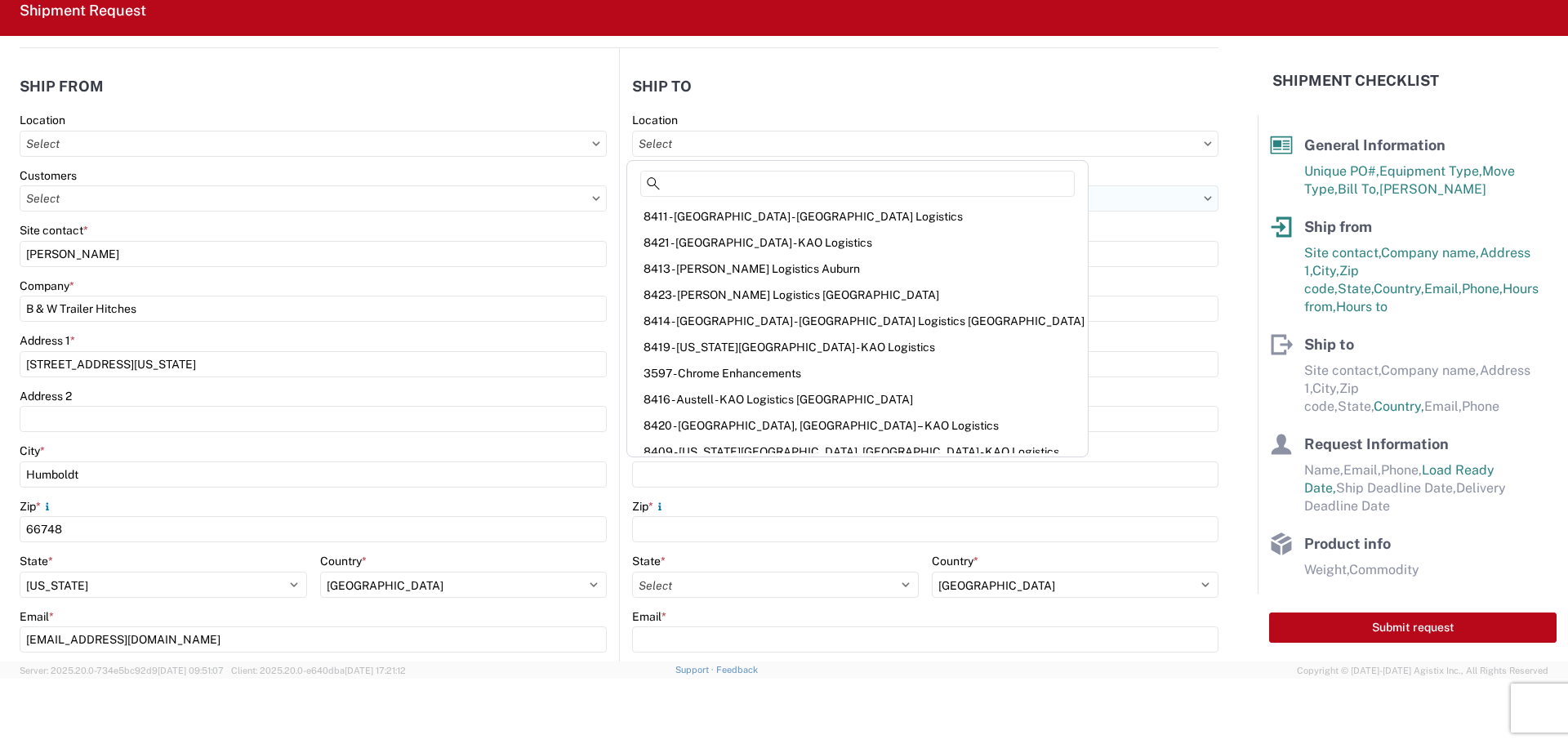
click at [1021, 203] on input "text" at bounding box center [925, 199] width 587 height 27
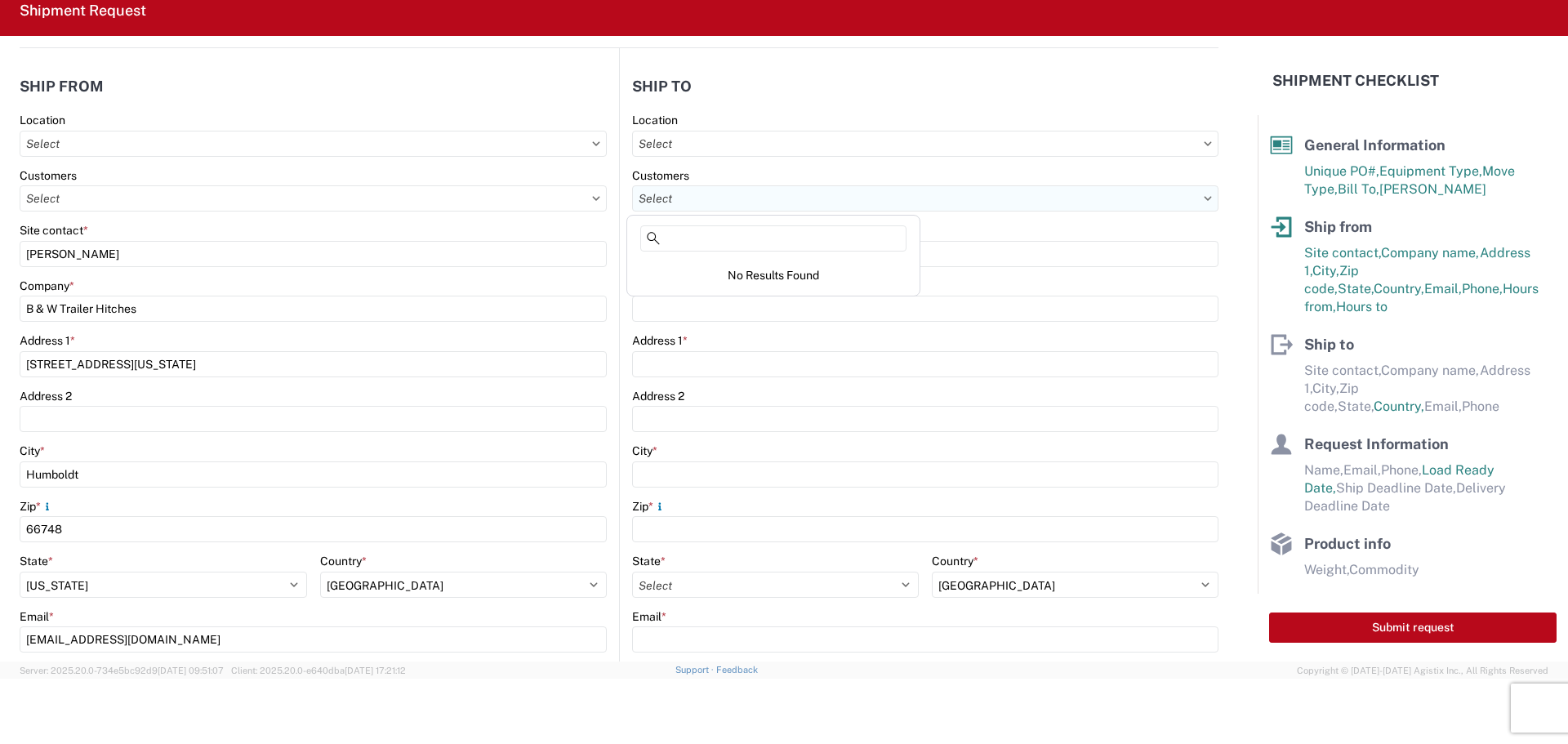
click at [789, 195] on input "text" at bounding box center [925, 199] width 587 height 27
click at [802, 134] on input "text" at bounding box center [925, 144] width 587 height 27
type input "8515"
click at [776, 207] on div "8515 - [GEOGRAPHIC_DATA] - KAO Operations" at bounding box center [773, 216] width 286 height 27
type input "8515 - [GEOGRAPHIC_DATA] - KAO Operations"
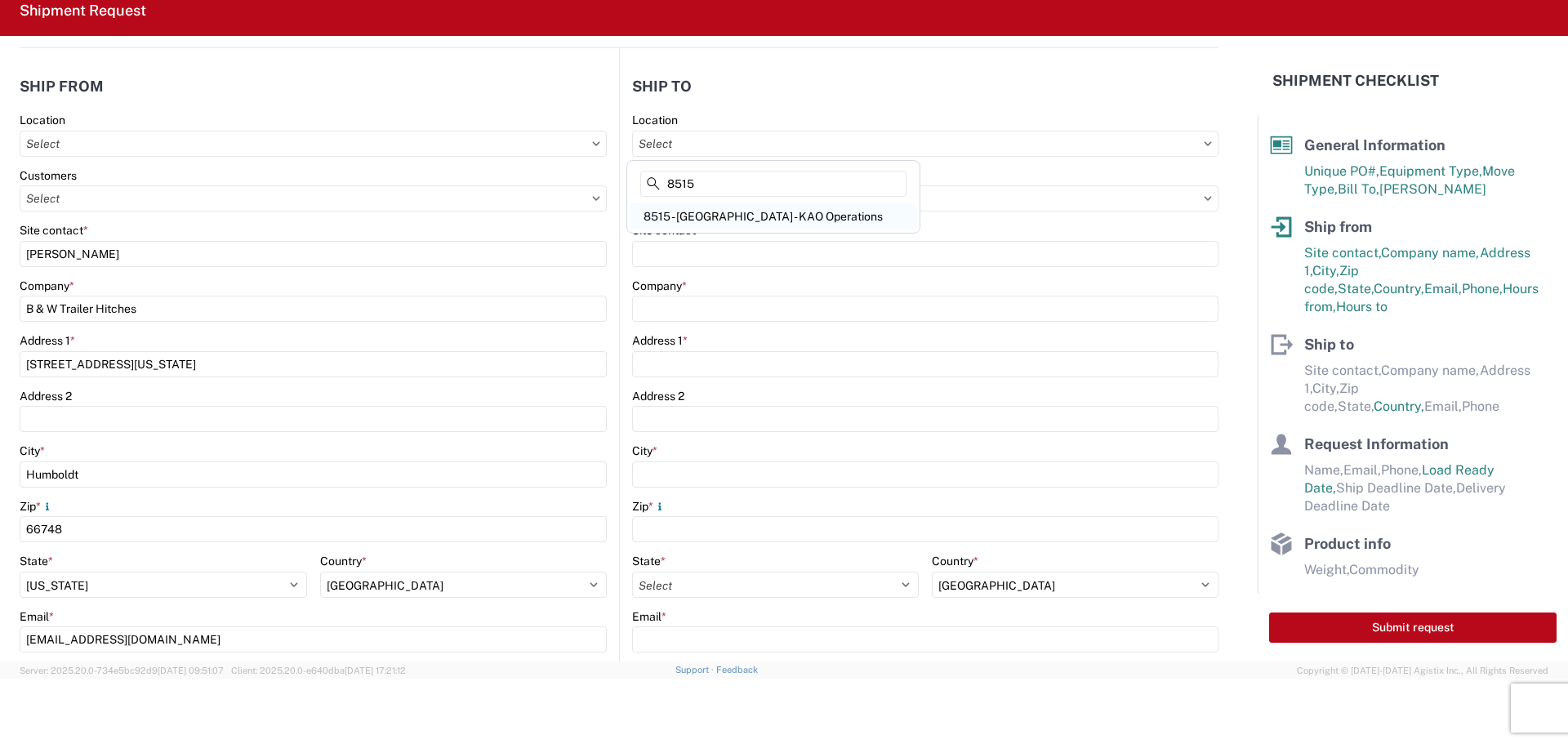
type input "KAO"
type input "[STREET_ADDRESS][PERSON_NAME]"
type input "[GEOGRAPHIC_DATA]"
type input "18643"
type input "[PHONE_NUMBER]"
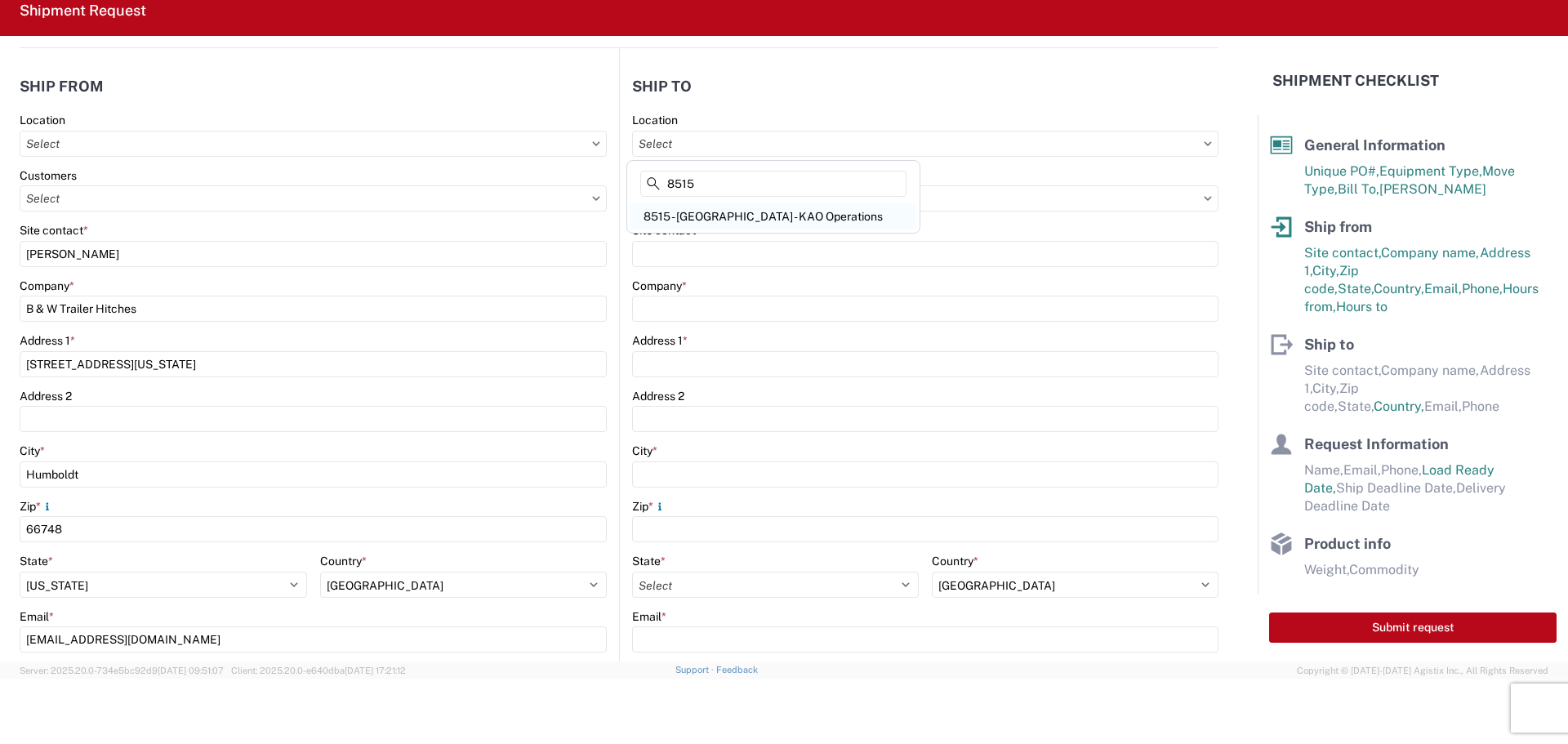
type input "07:00"
type input "17:00"
select select
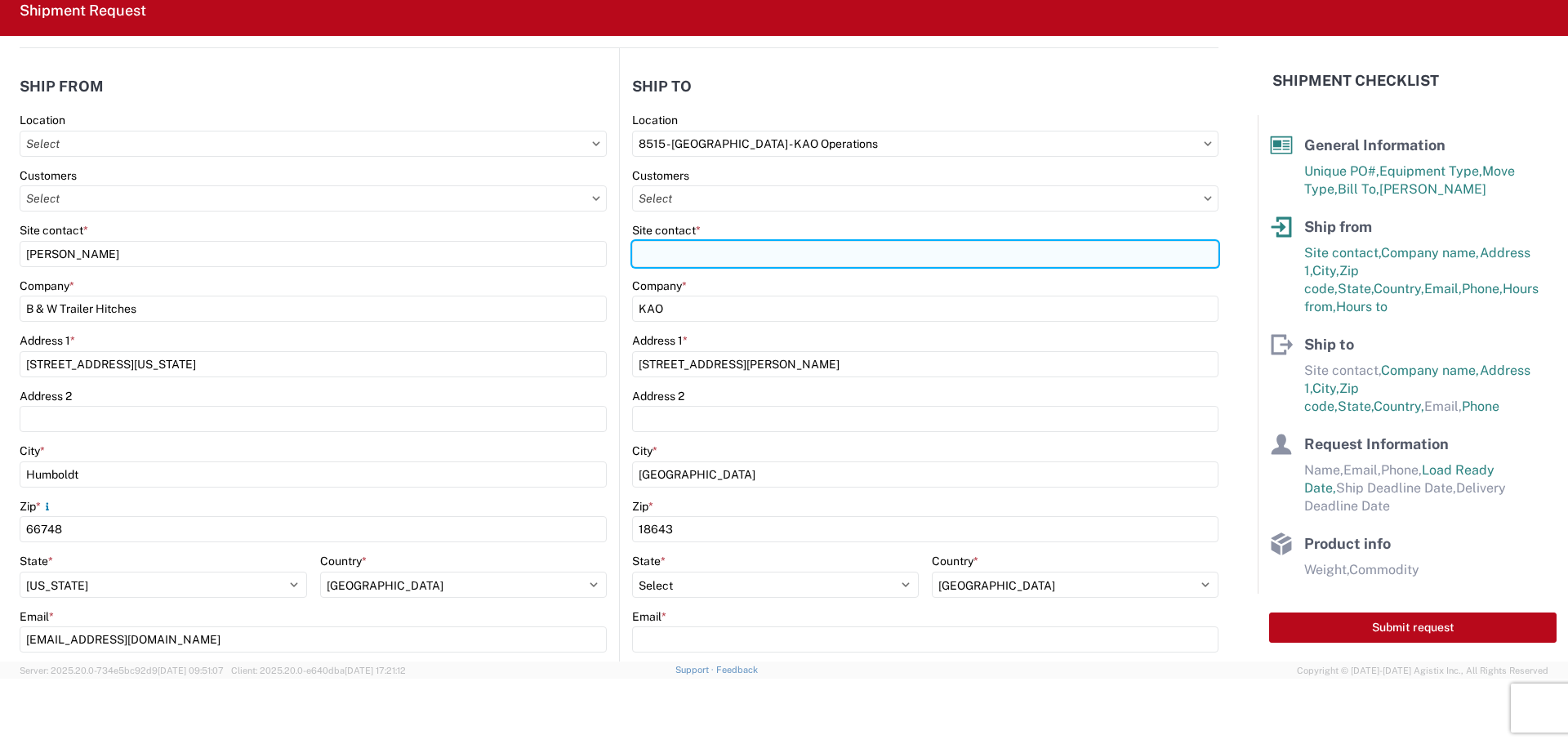
click at [705, 246] on input "Site contact *" at bounding box center [925, 253] width 587 height 27
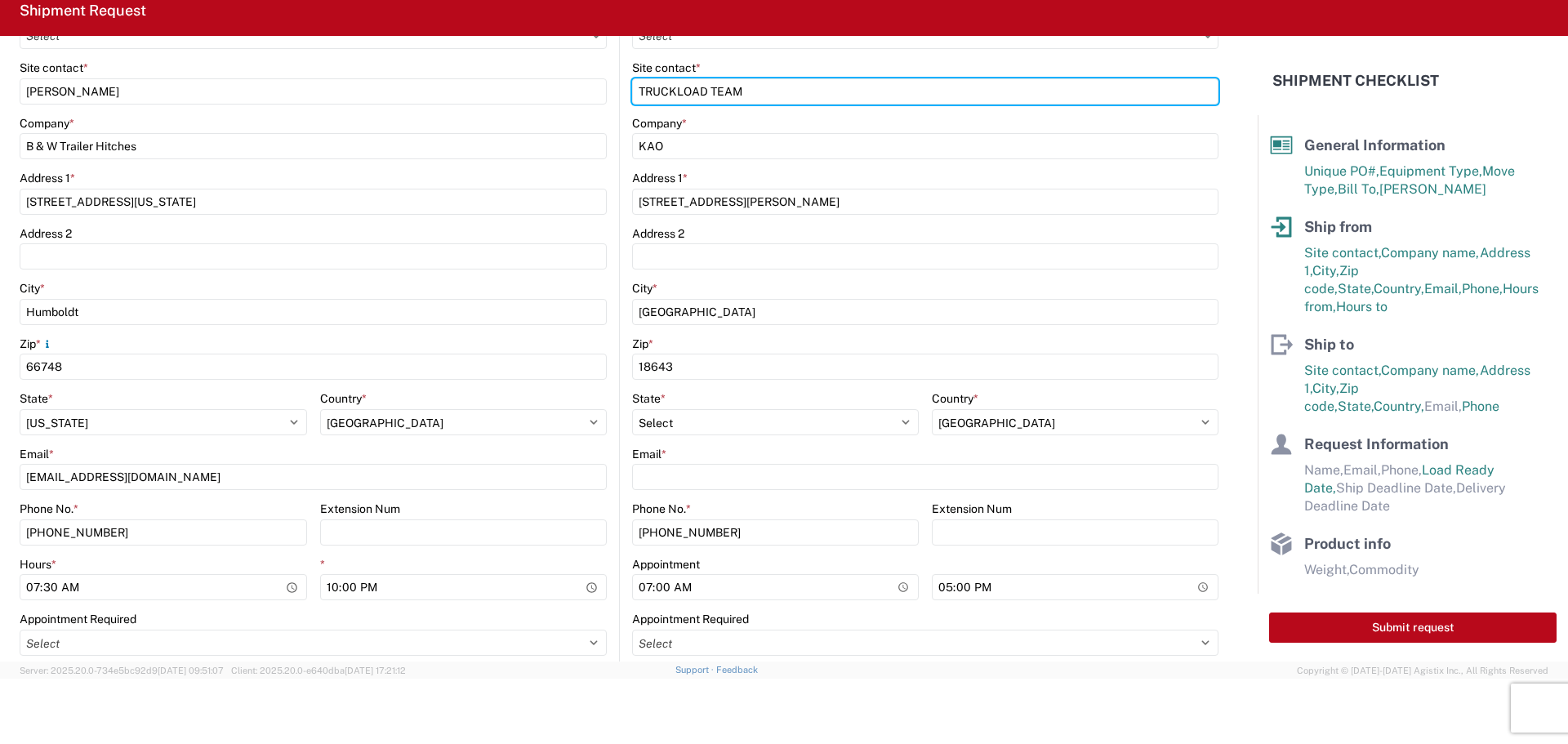
scroll to position [327, 0]
type input "TRUCKLOAD TEAM"
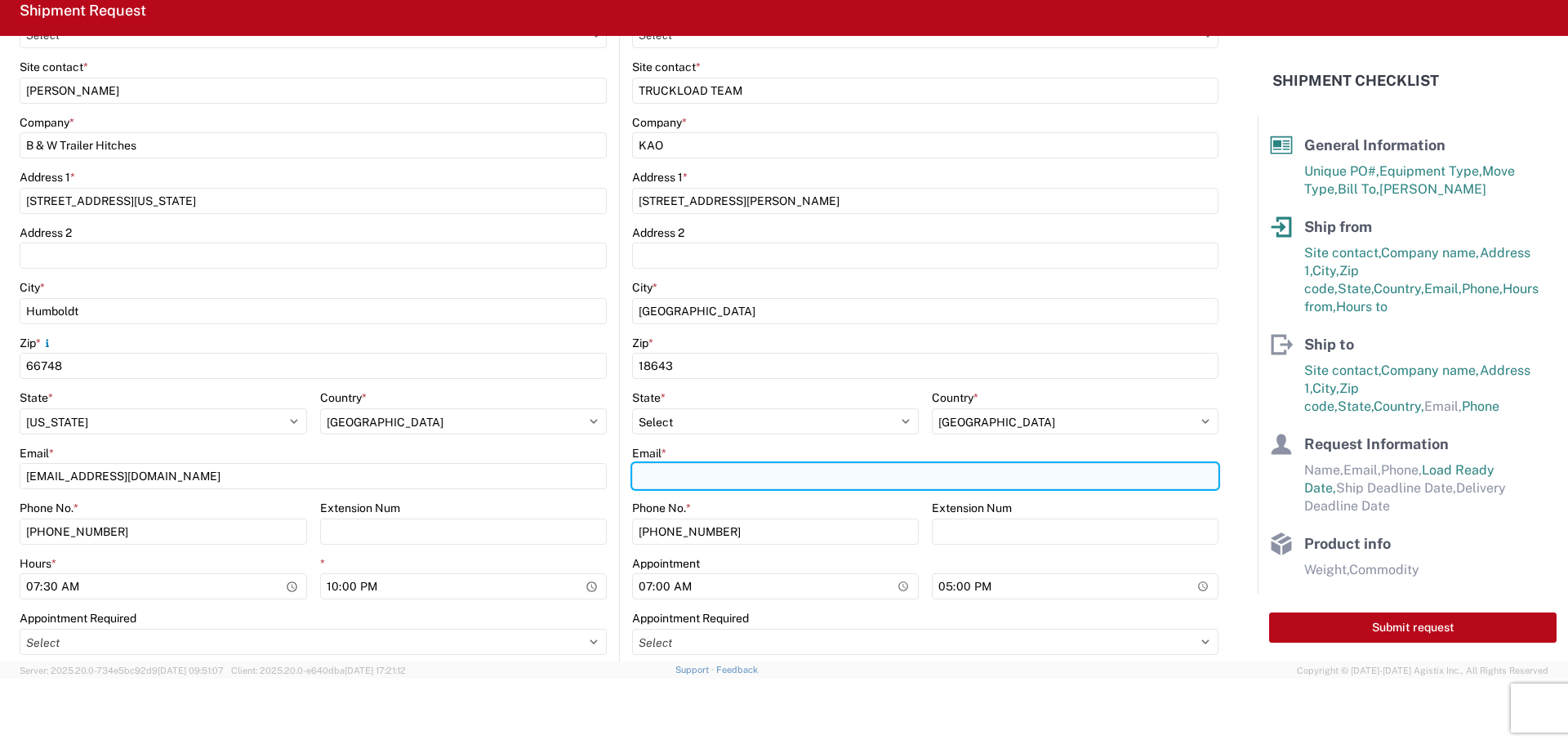
click at [689, 473] on input "Email *" at bounding box center [925, 476] width 587 height 27
type input "[EMAIL_ADDRESS][DOMAIN_NAME]"
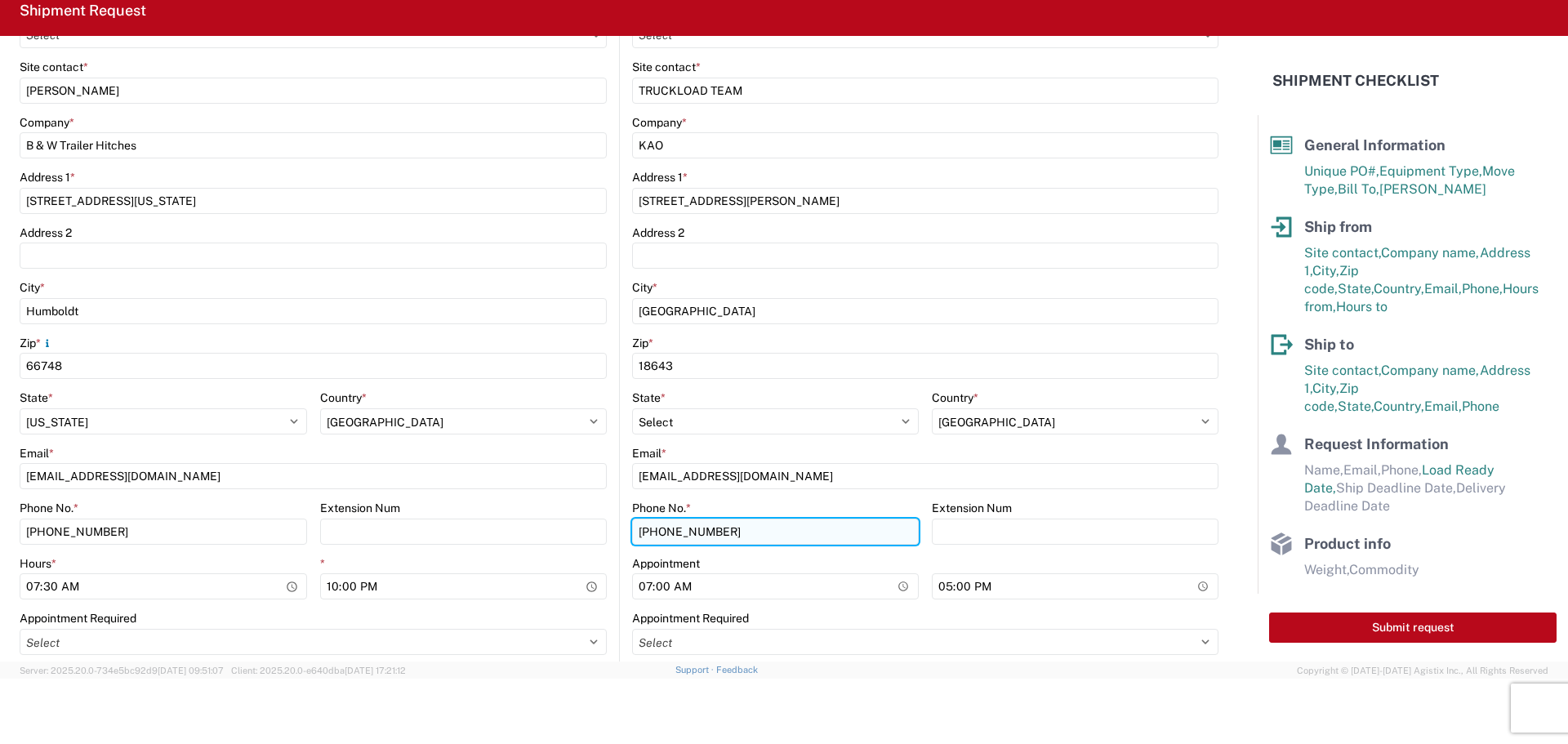
click at [730, 531] on input "[PHONE_NUMBER]" at bounding box center [775, 532] width 287 height 27
type input "5"
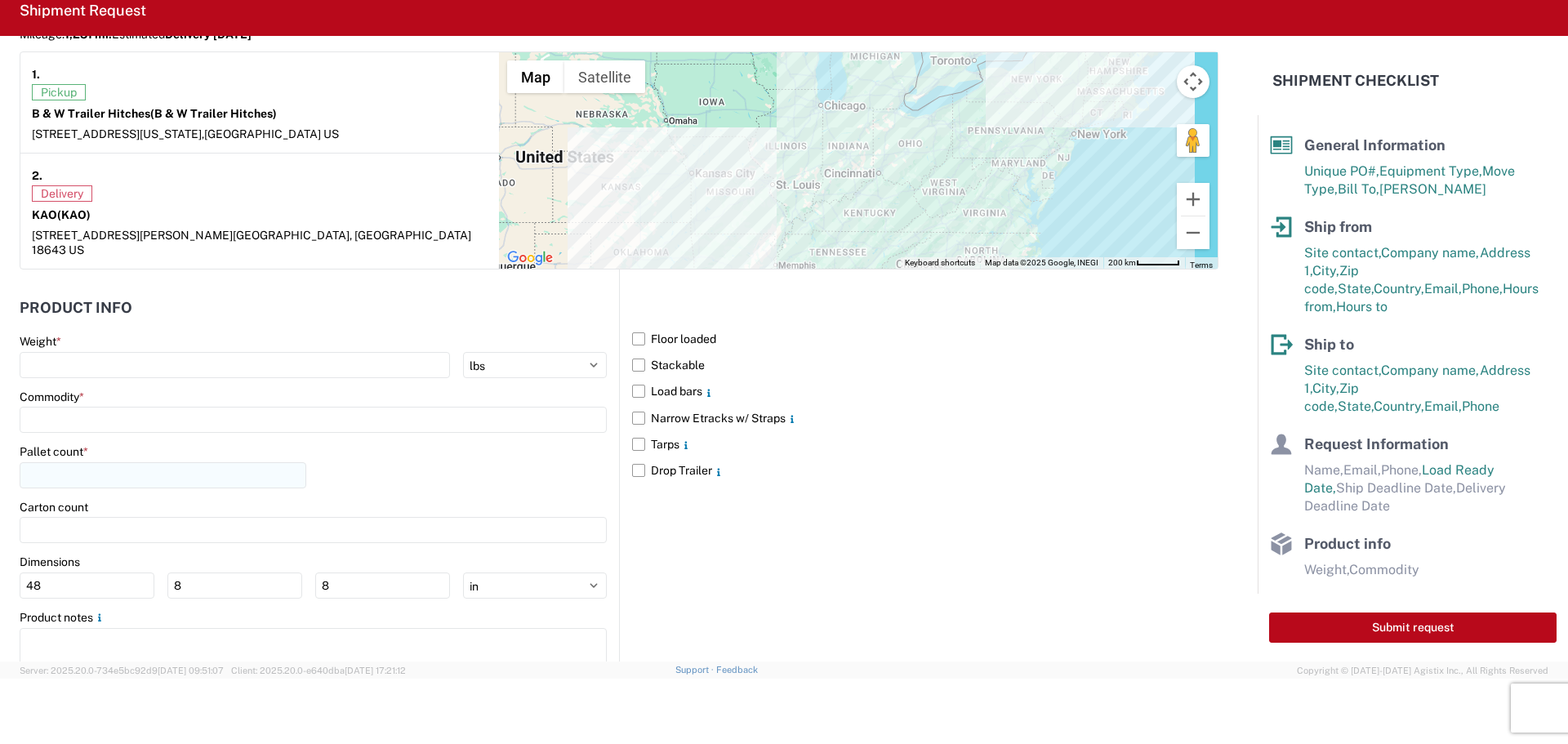
scroll to position [1388, 0]
type input "615-000-0000"
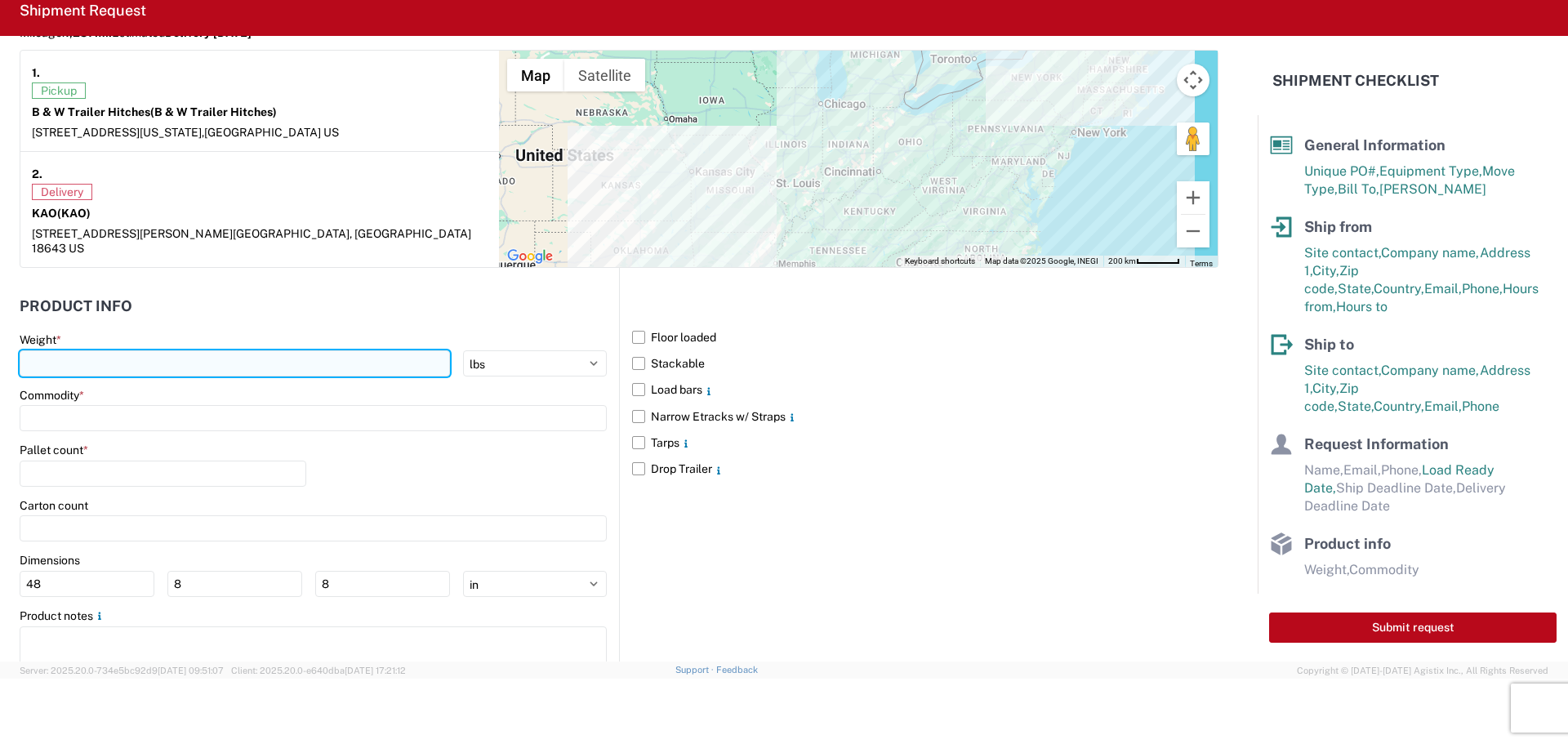
click at [135, 357] on input "number" at bounding box center [235, 363] width 431 height 27
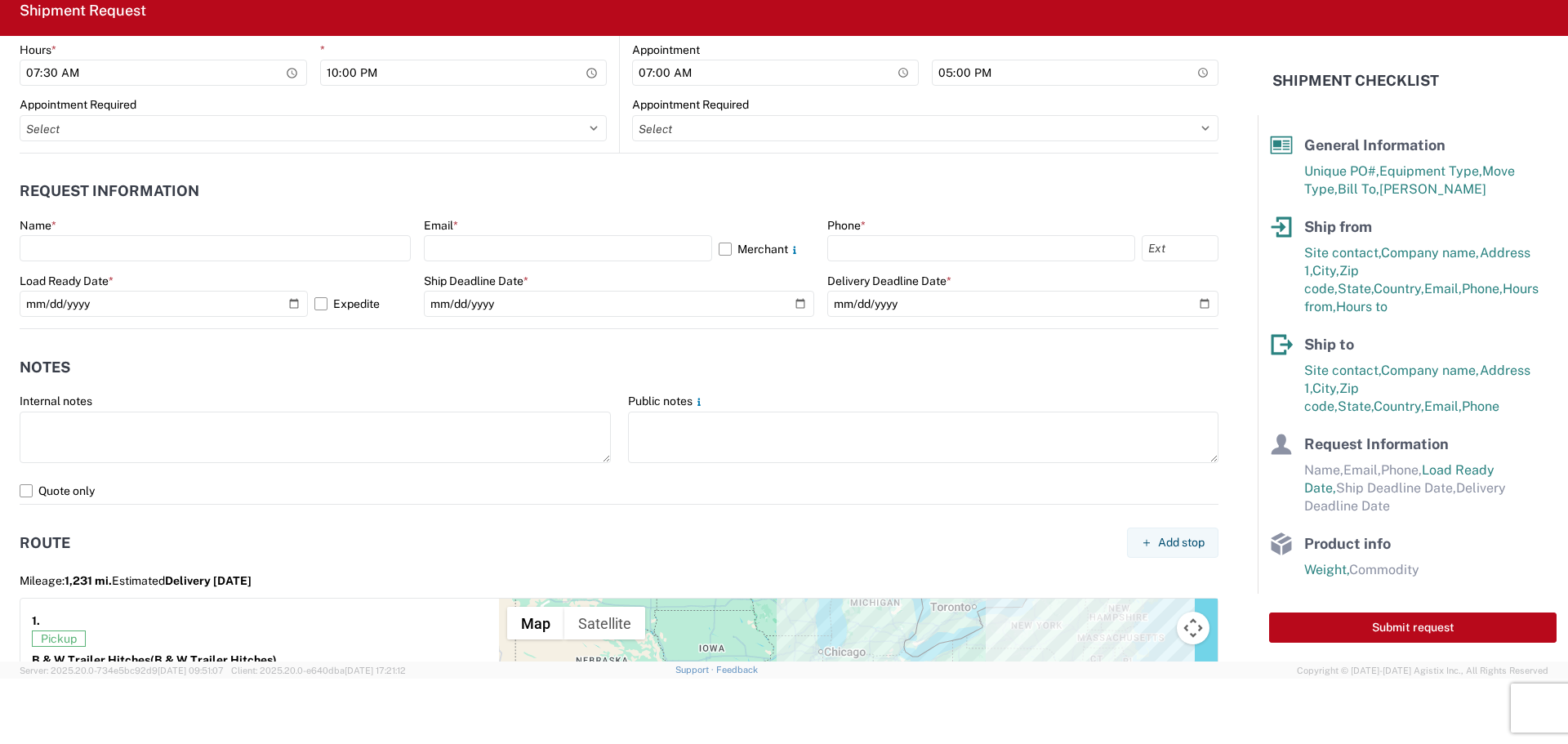
scroll to position [817, 0]
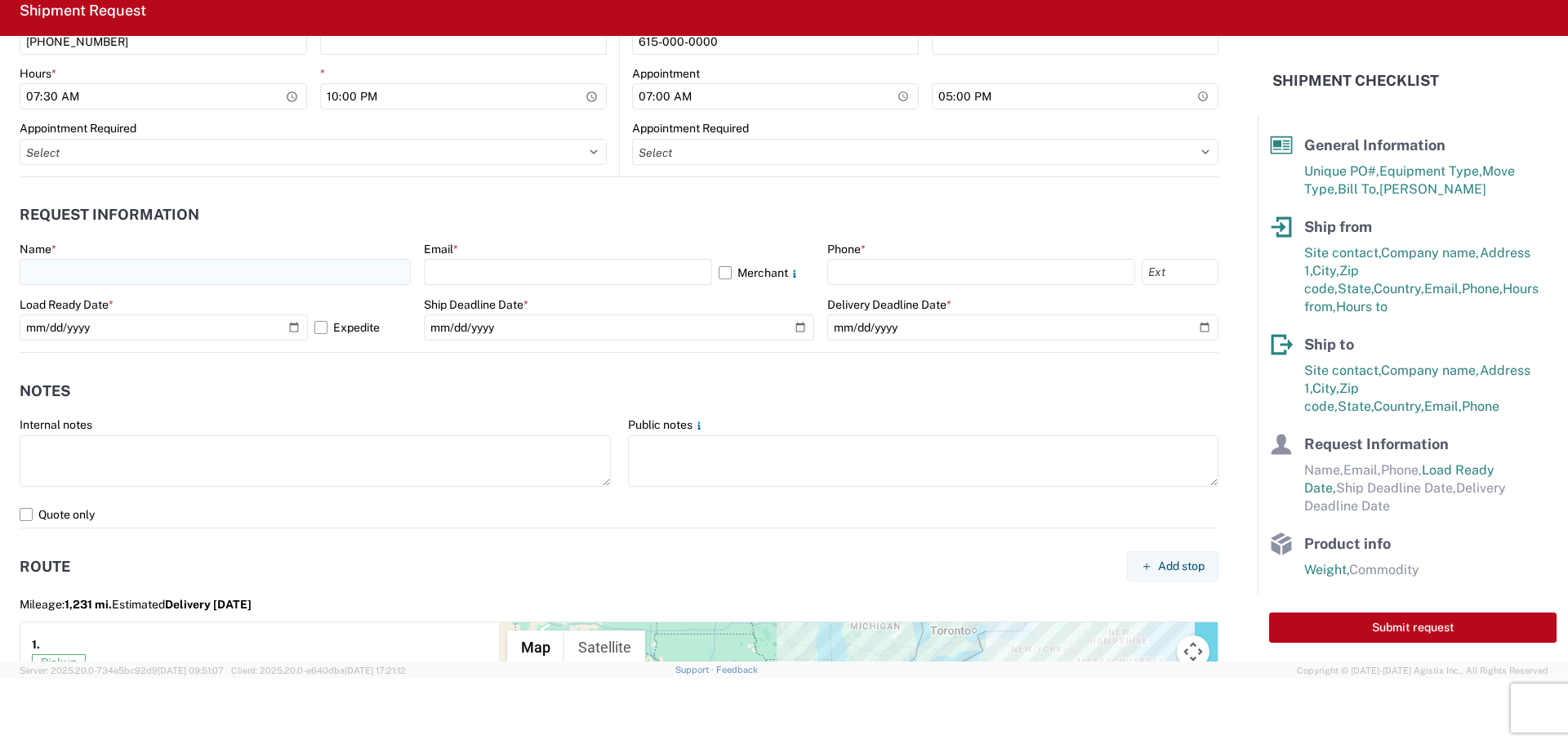
type input "3"
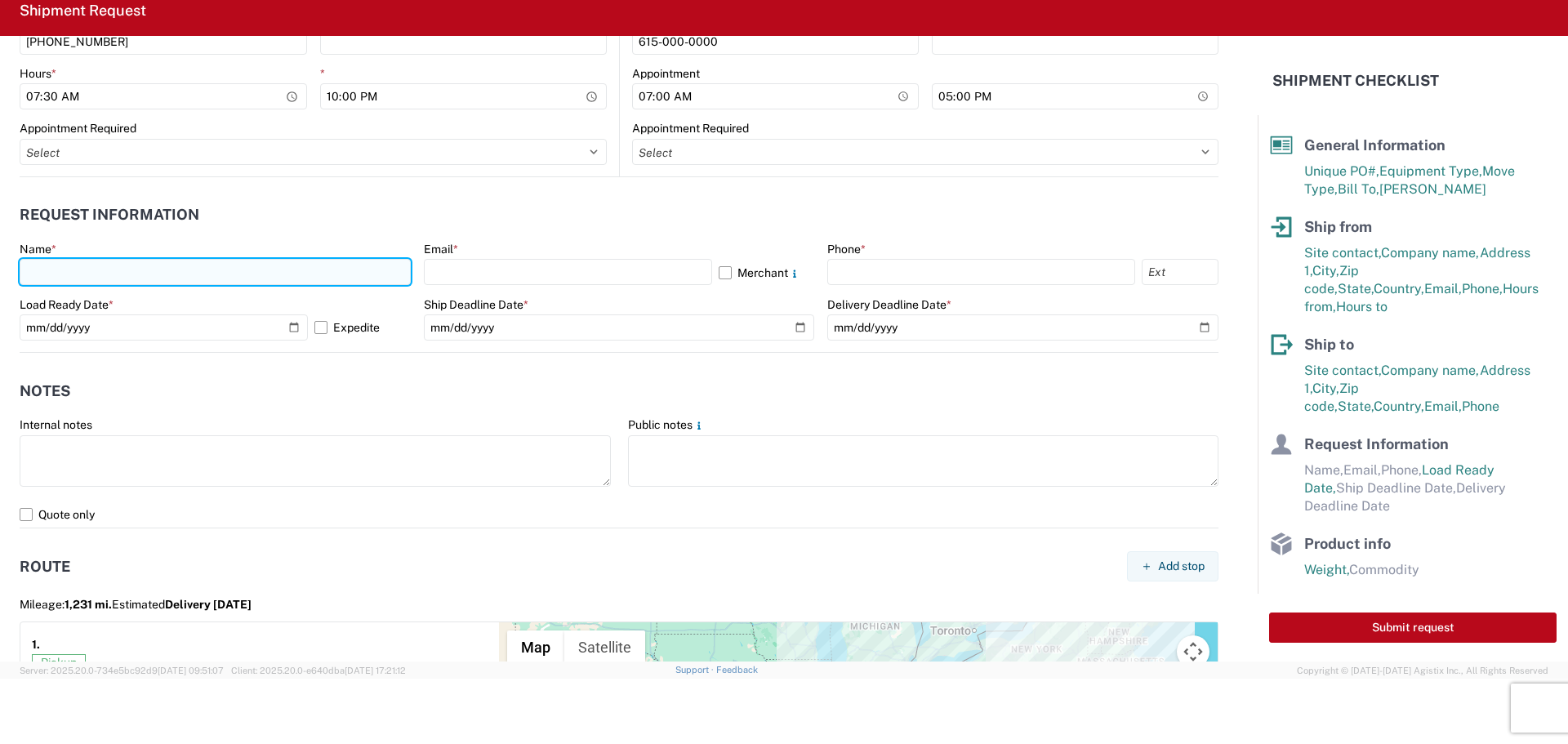
click at [164, 267] on input "text" at bounding box center [215, 271] width 391 height 27
type input "[PERSON_NAME]"
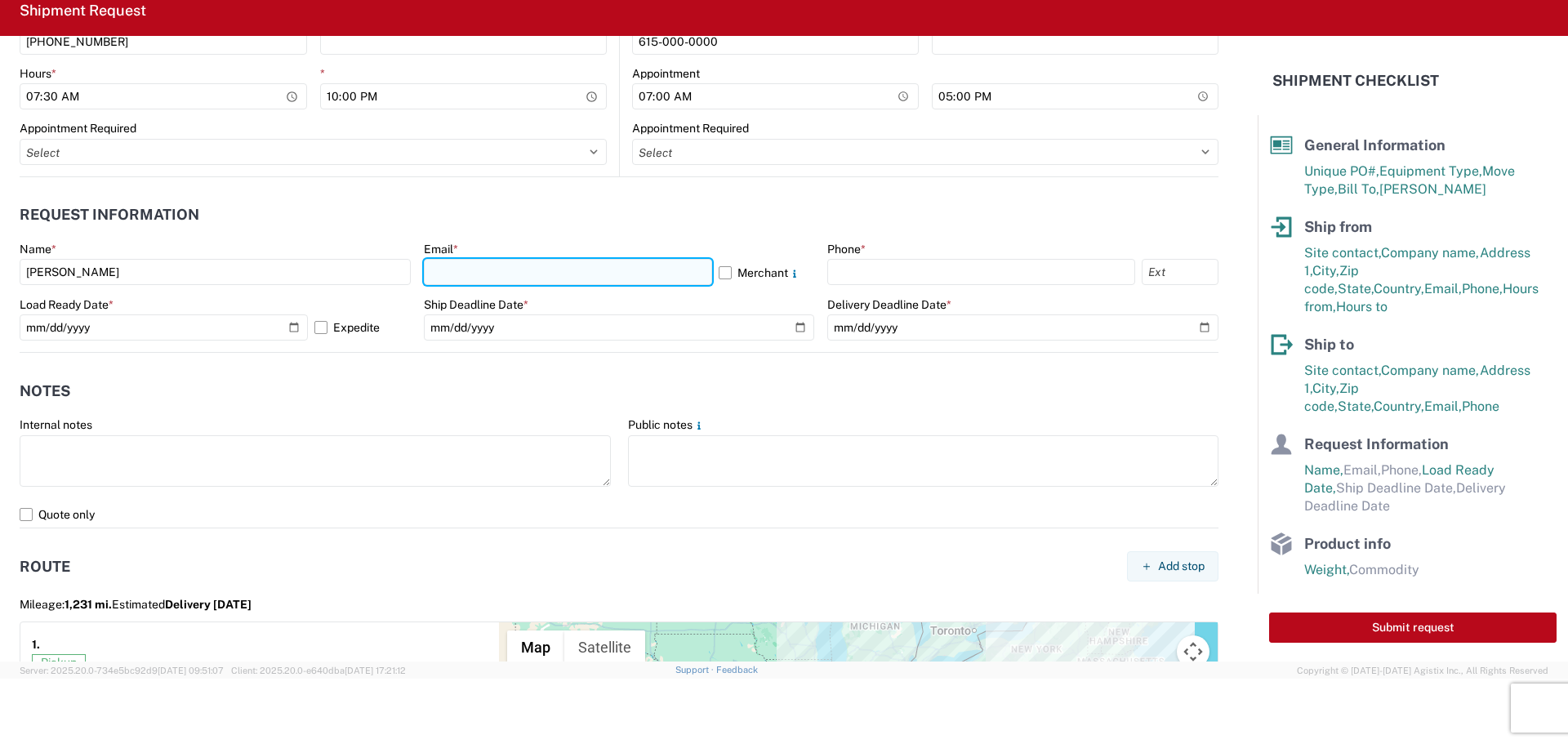
click at [496, 272] on input "text" at bounding box center [568, 271] width 289 height 27
type input "[EMAIL_ADDRESS][DOMAIN_NAME]"
click at [721, 266] on label "Merchant" at bounding box center [766, 271] width 97 height 27
click at [0, 0] on input "Merchant" at bounding box center [0, 0] width 0 height 0
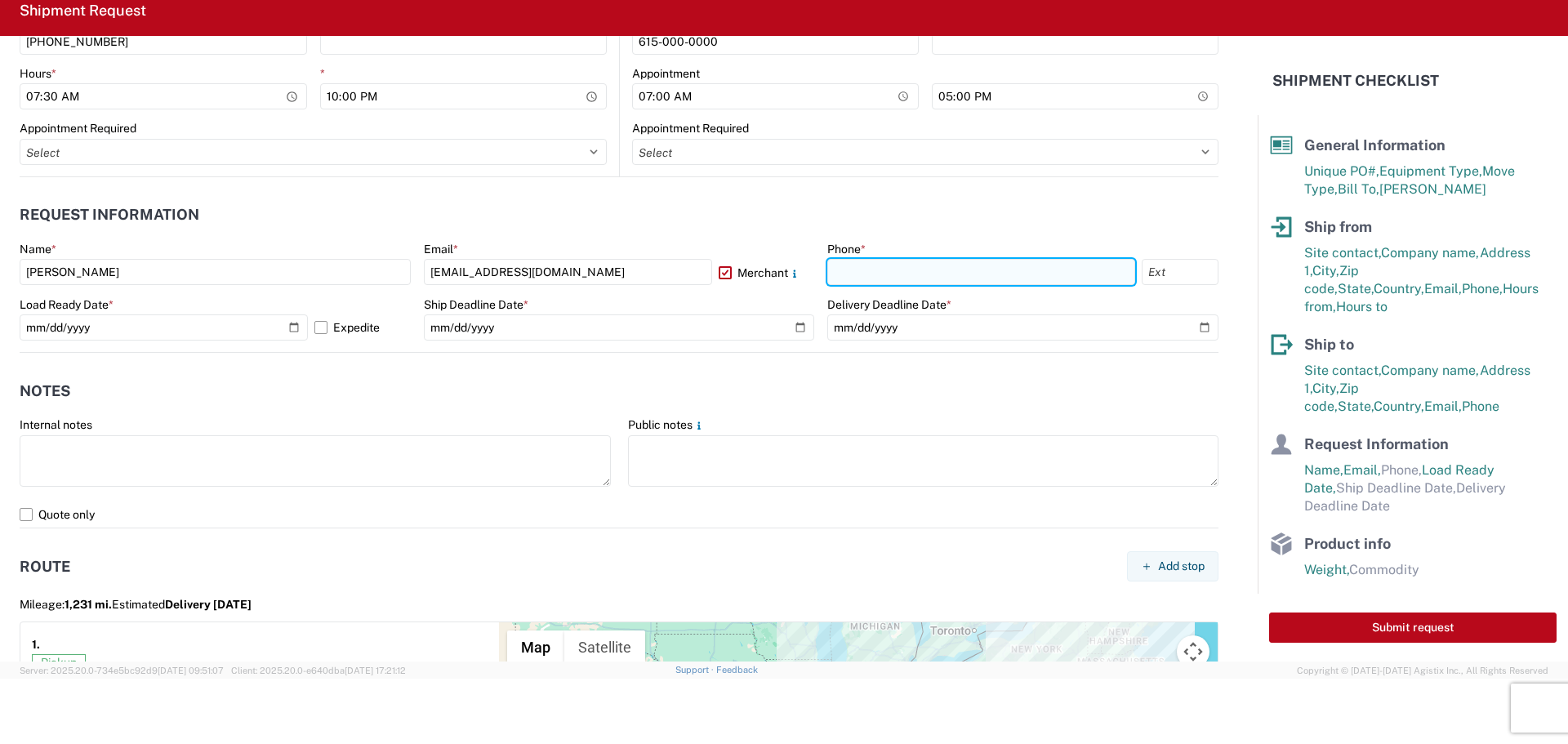
click at [923, 279] on input "text" at bounding box center [981, 271] width 308 height 27
type input "[PHONE_NUMBER]"
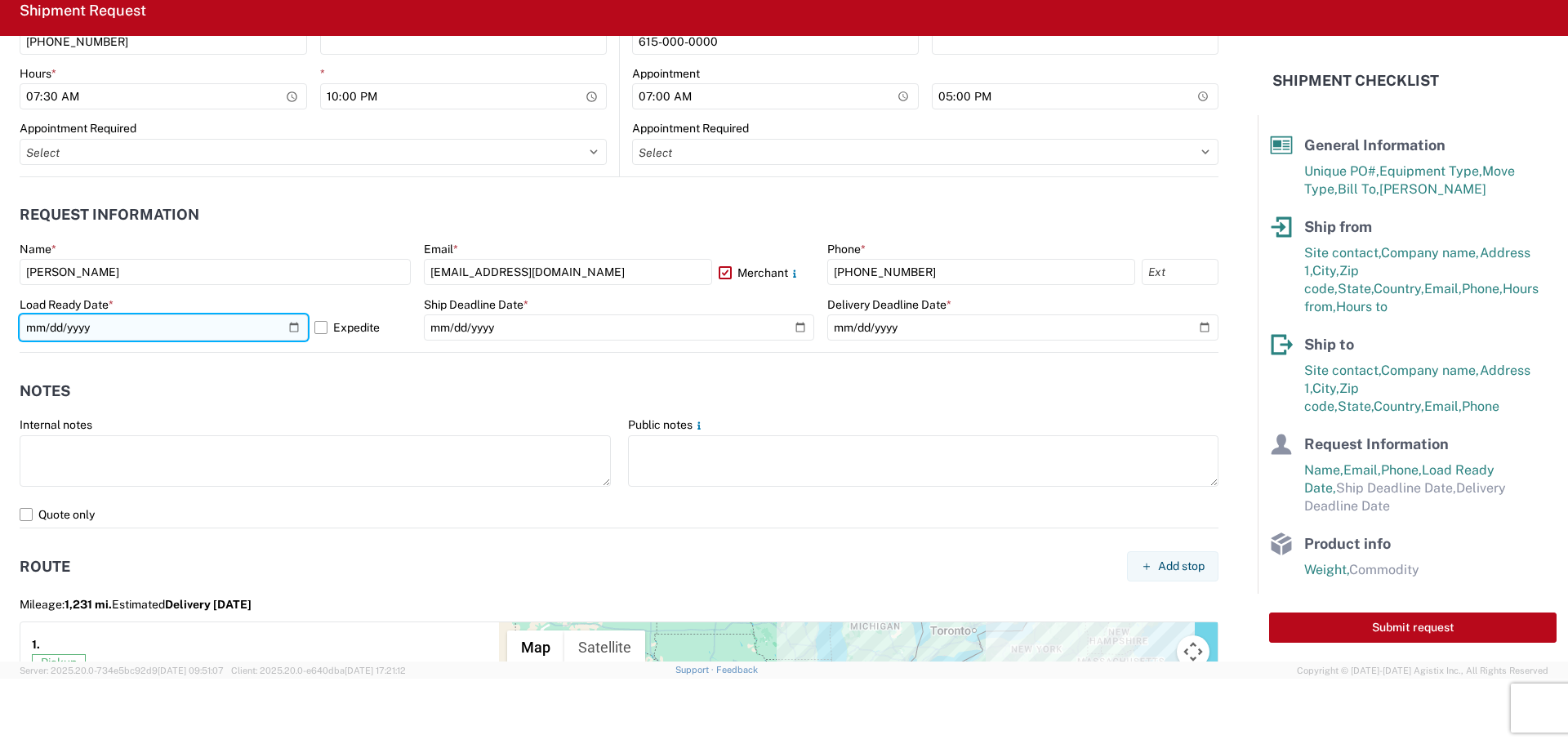
click at [286, 326] on input "[DATE]" at bounding box center [164, 327] width 289 height 27
type input "[DATE]"
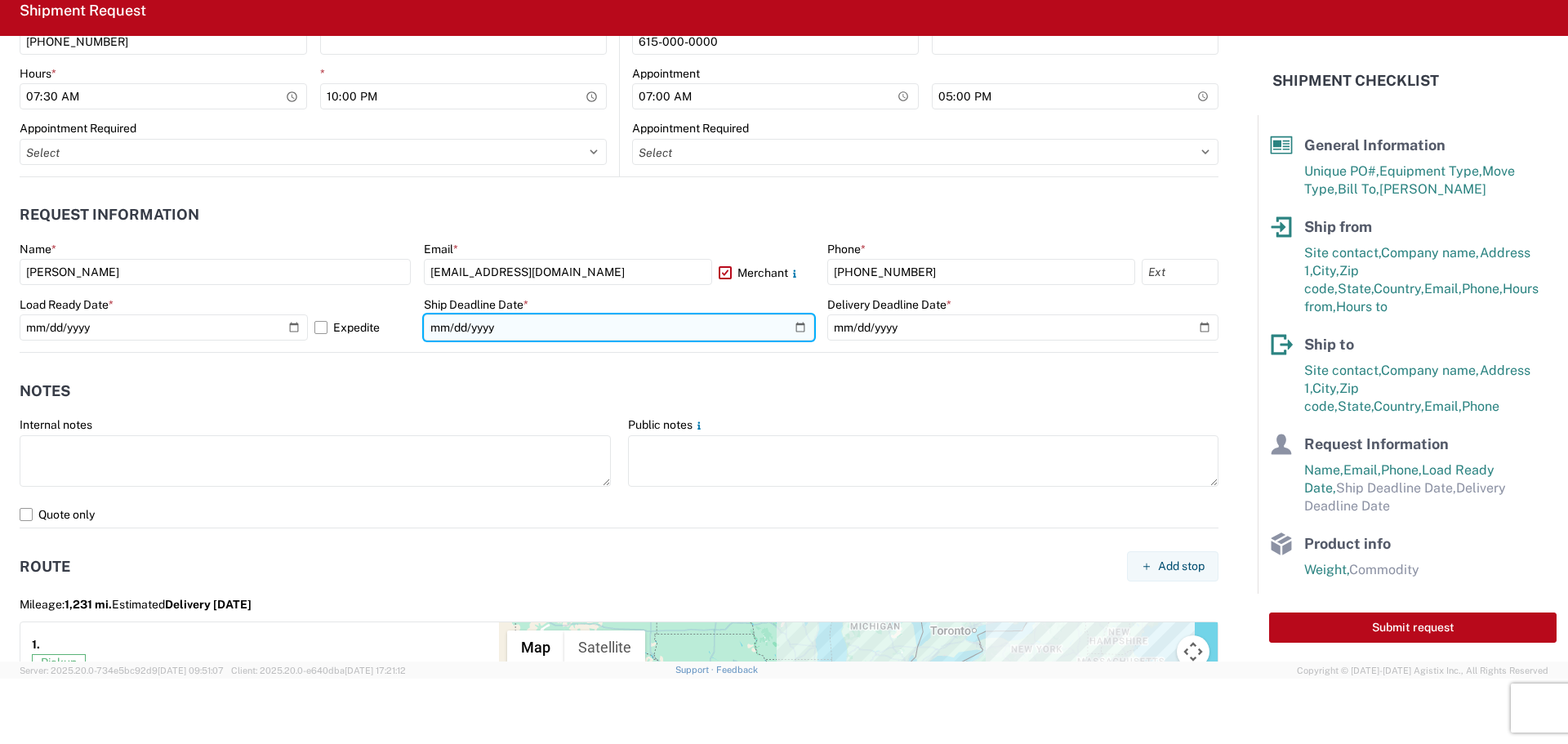
click at [790, 324] on input "date" at bounding box center [619, 327] width 391 height 27
type input "[DATE]"
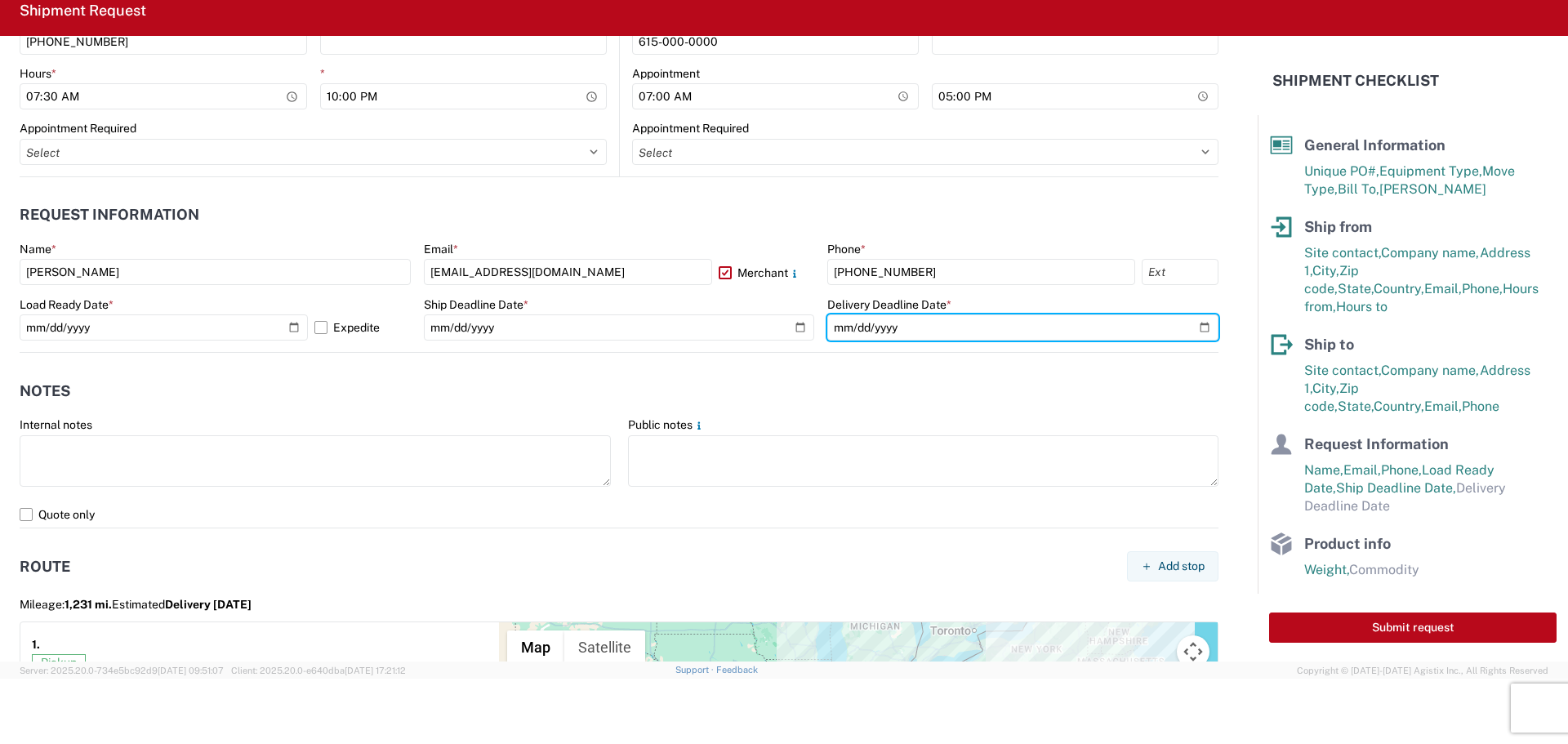
click at [1195, 322] on input "date" at bounding box center [1022, 327] width 391 height 27
type input "[DATE]"
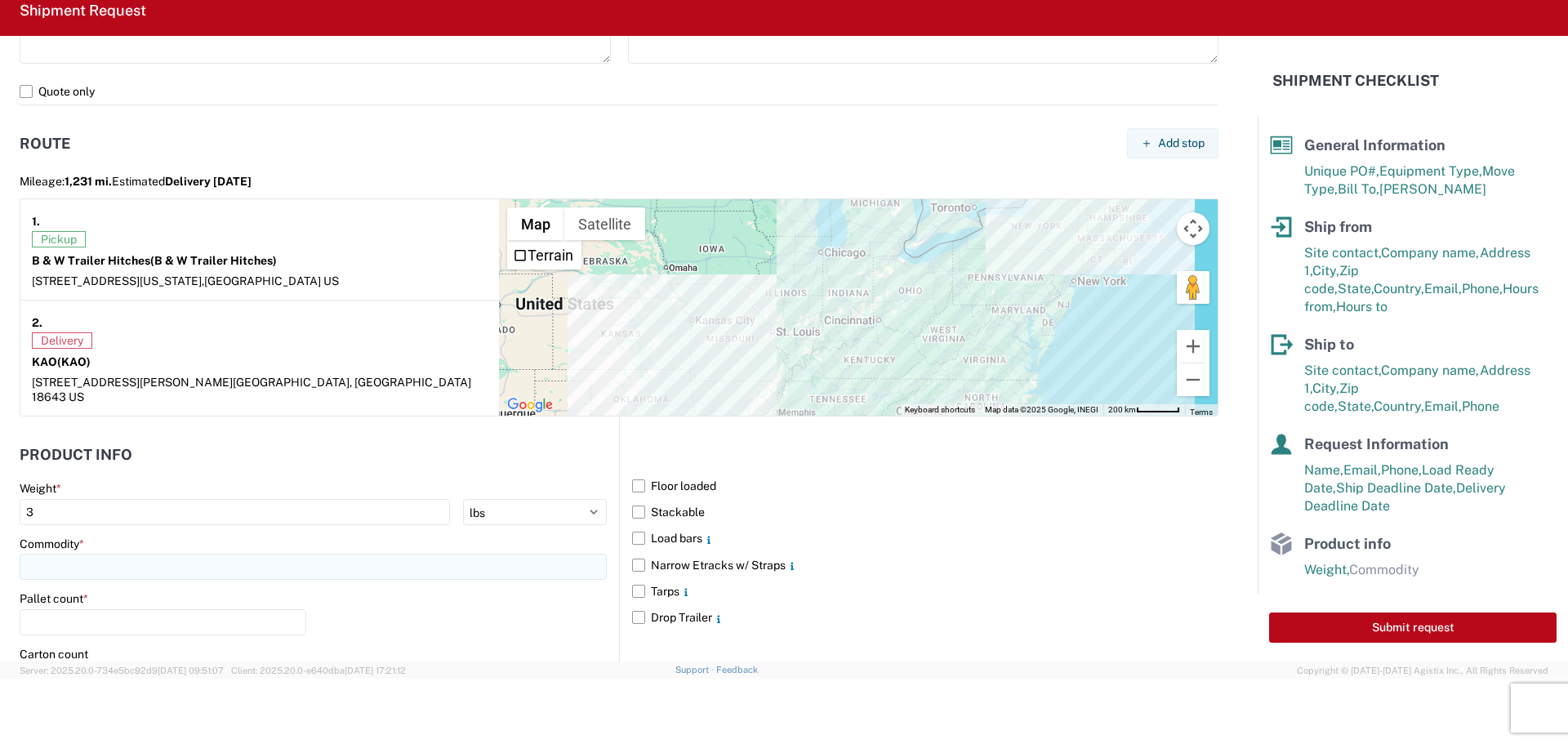
scroll to position [1388, 0]
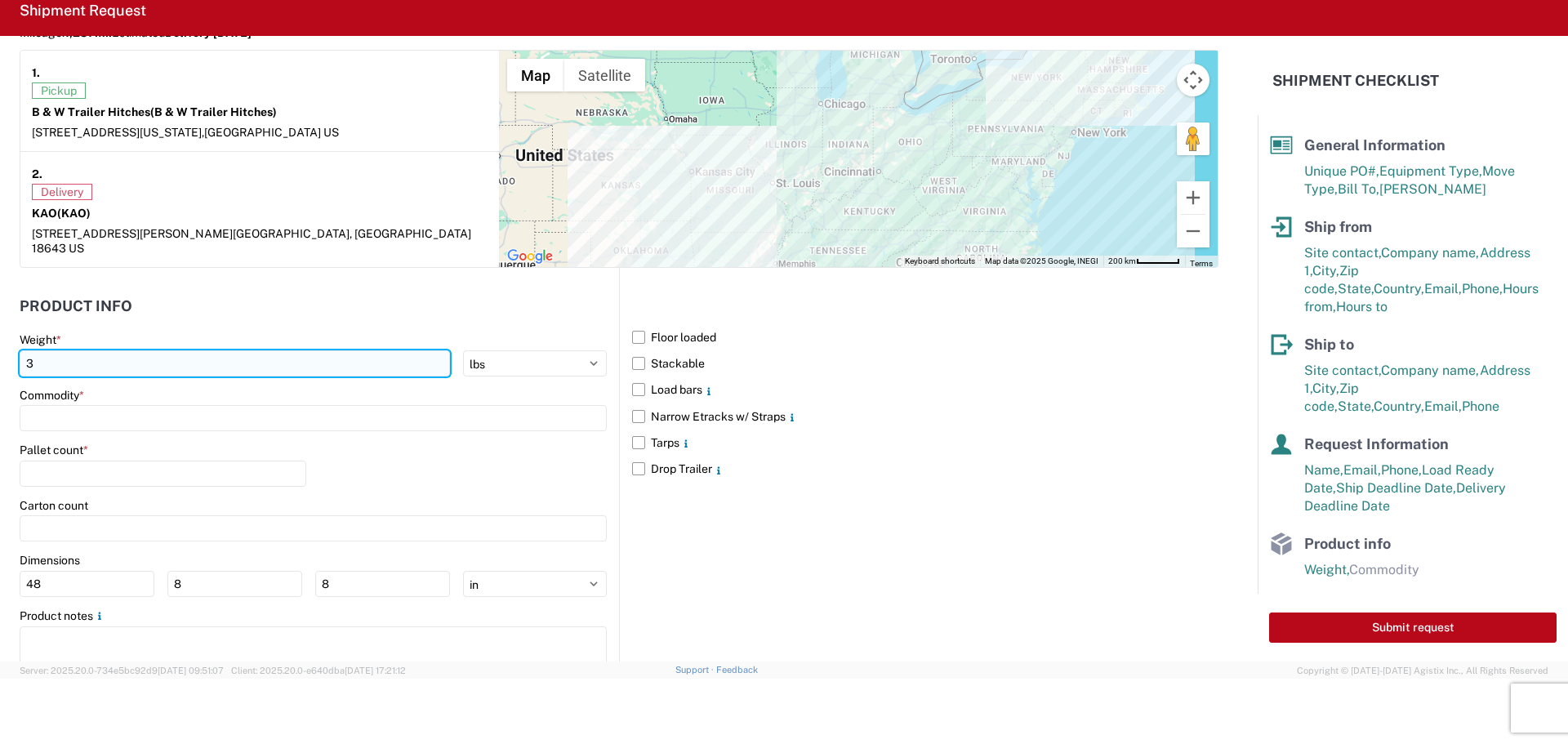
click at [110, 350] on input "3" at bounding box center [235, 363] width 431 height 27
type input "22054"
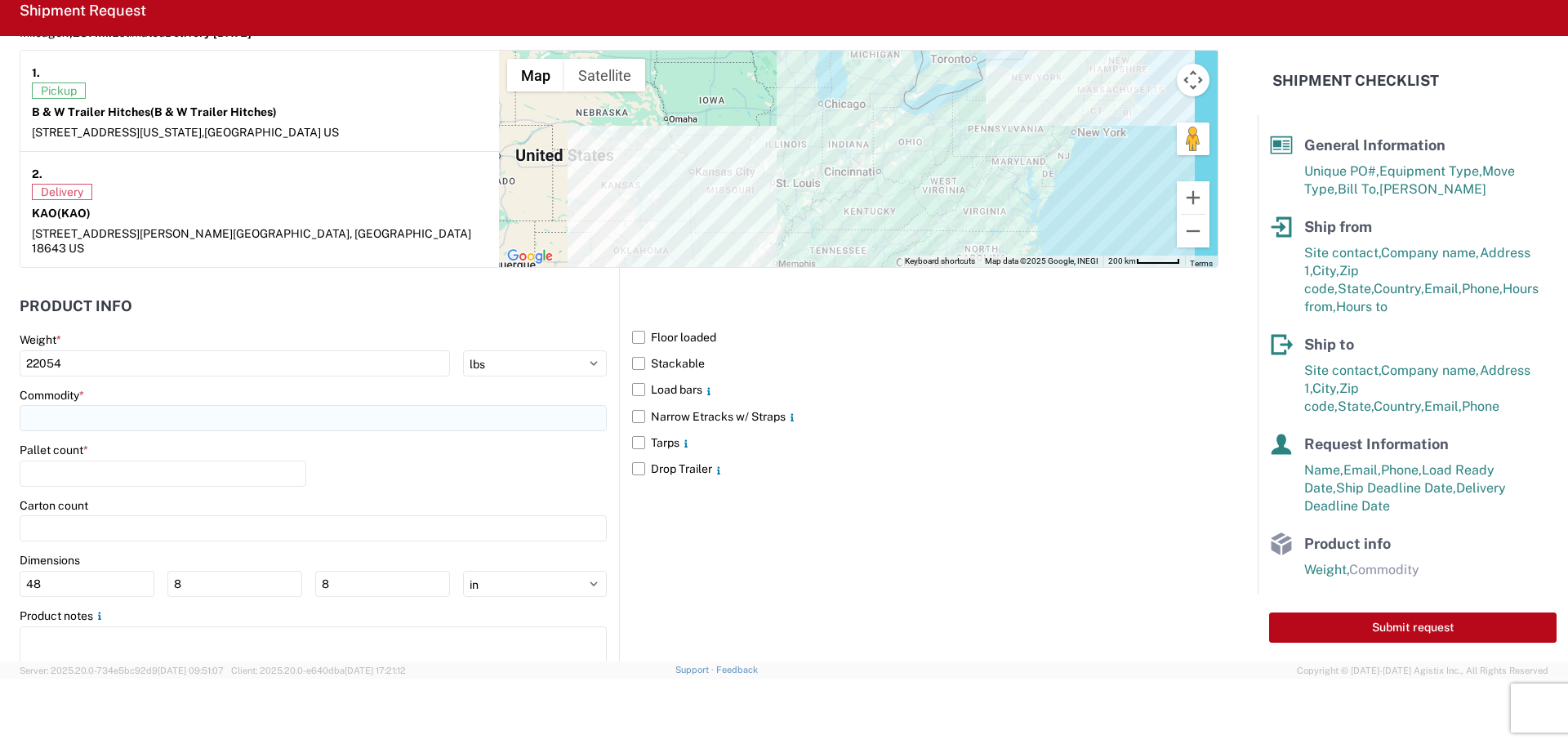
click at [62, 405] on input at bounding box center [313, 418] width 587 height 27
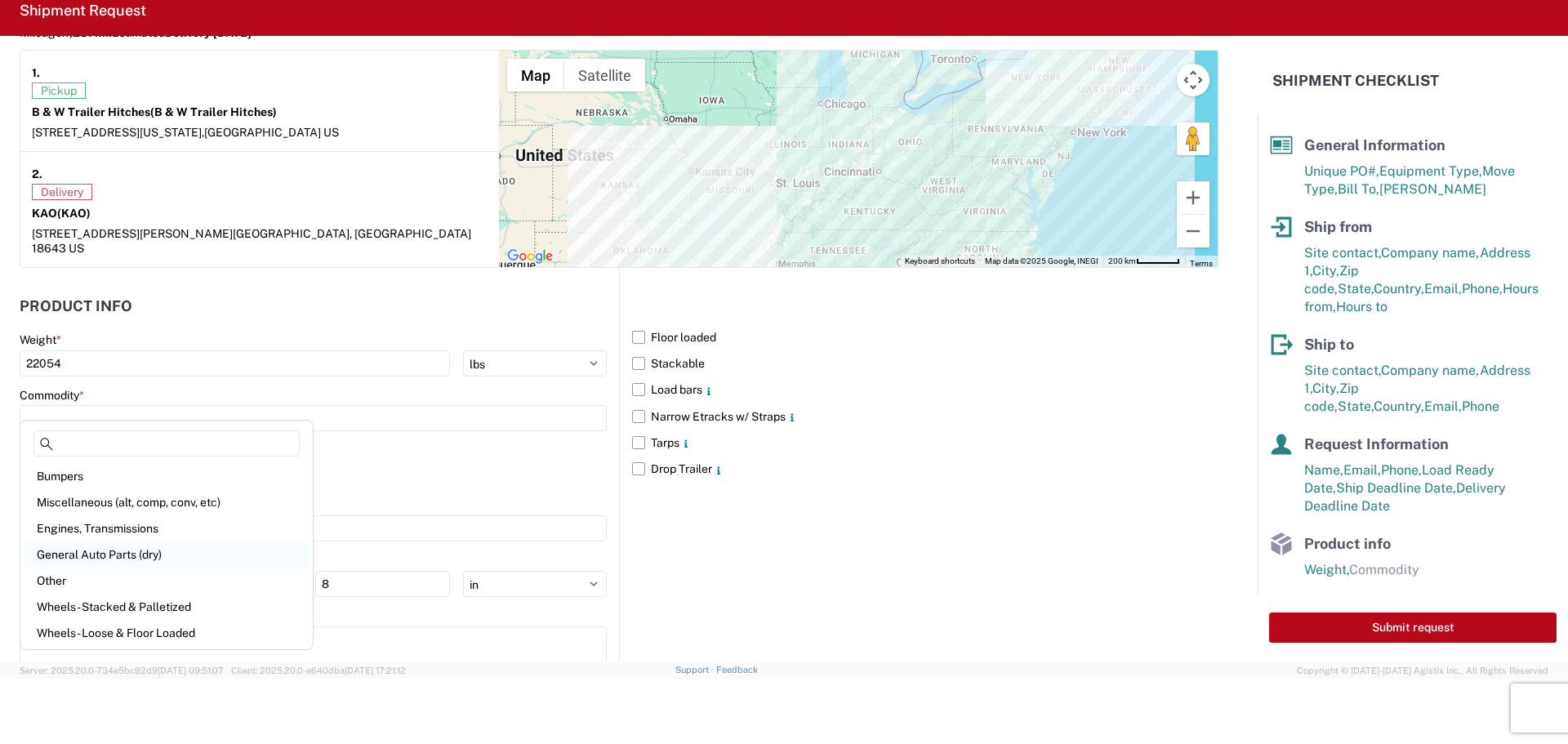
click at [91, 553] on div "General Auto Parts (dry)" at bounding box center [167, 554] width 286 height 27
type input "General Auto Parts (dry)"
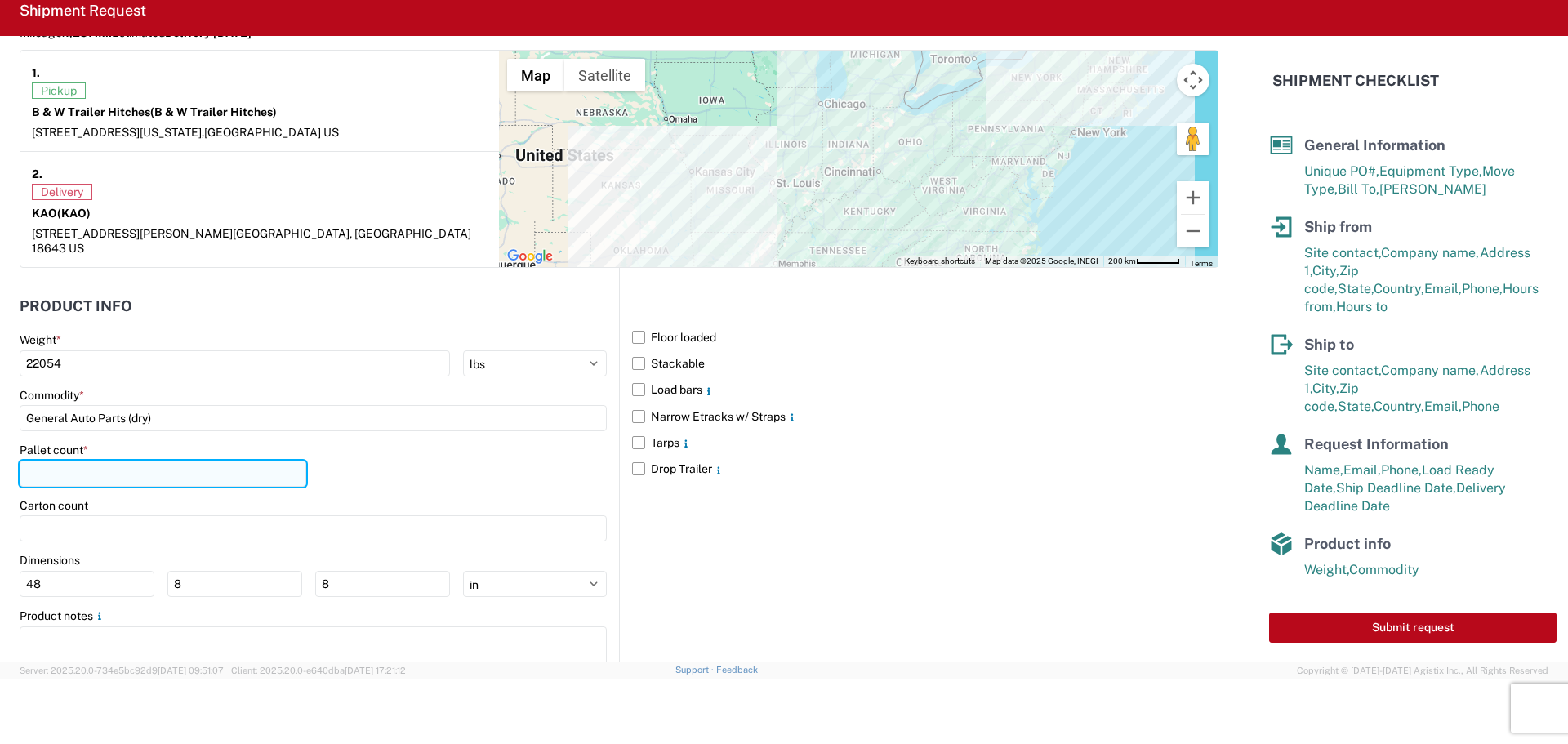
click at [84, 462] on input "number" at bounding box center [163, 473] width 287 height 27
type input "21"
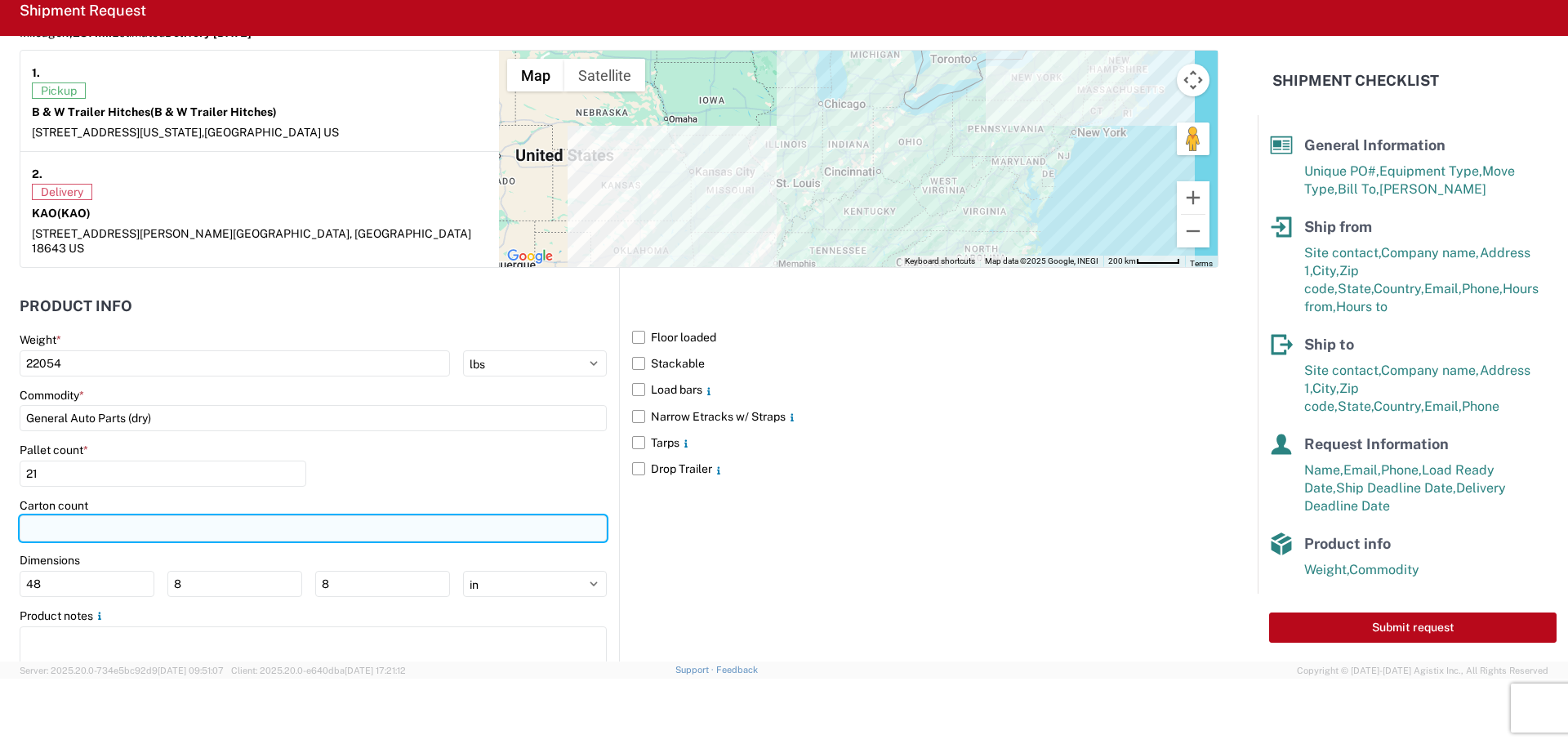
click at [119, 515] on input "number" at bounding box center [313, 528] width 587 height 27
type input "334"
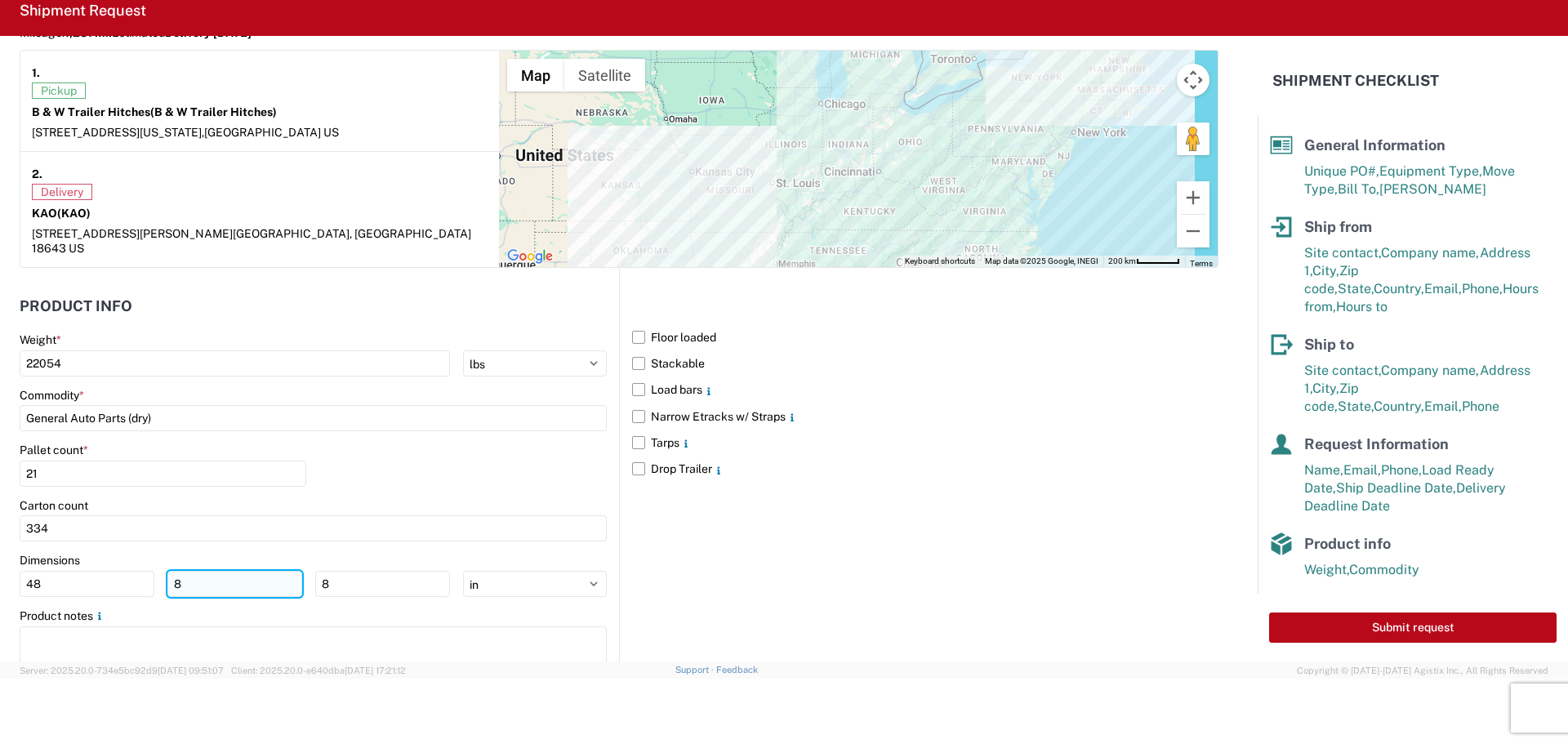
click at [234, 571] on input "8" at bounding box center [235, 584] width 134 height 27
type input "40"
click at [372, 571] on input "8" at bounding box center [382, 584] width 134 height 27
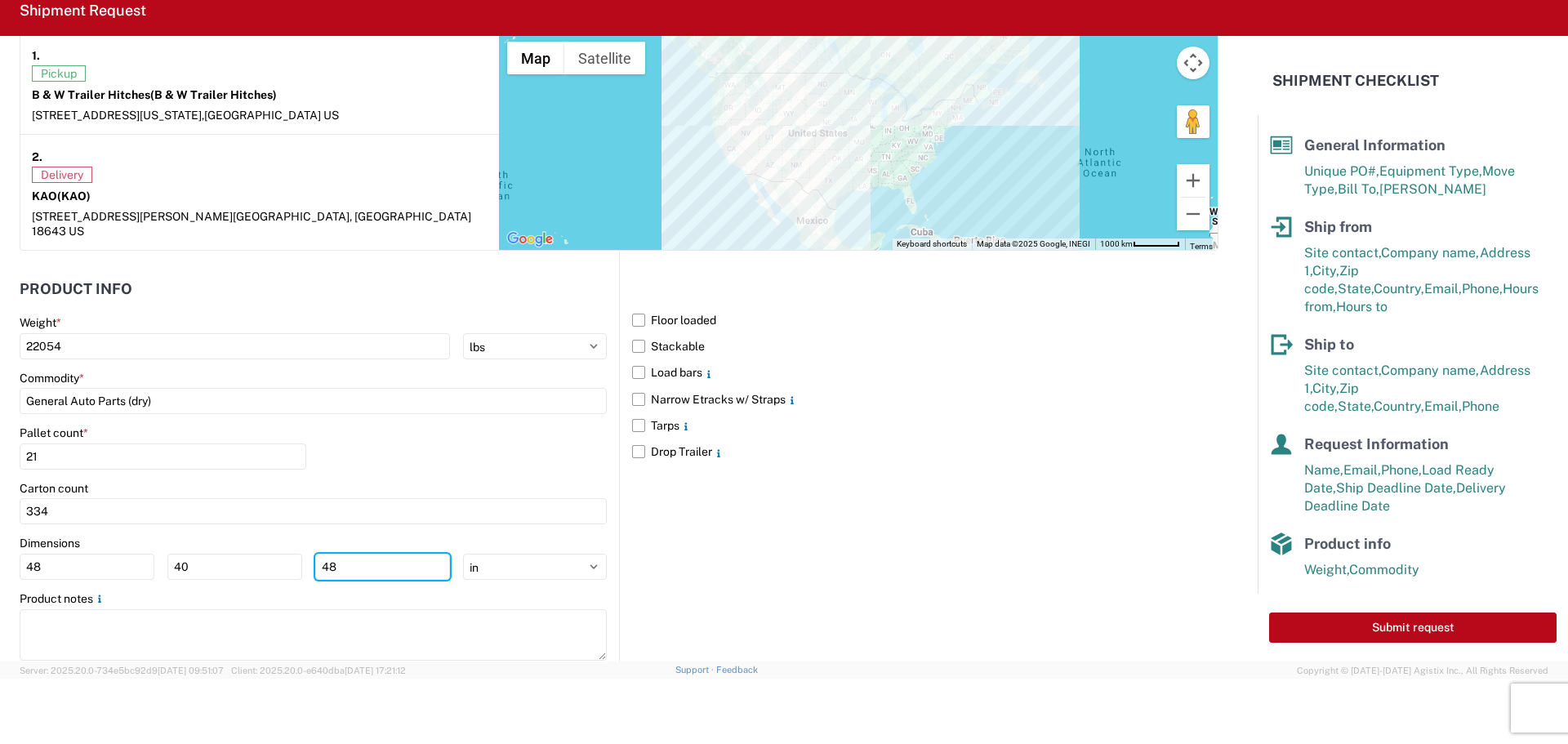
scroll to position [1431, 0]
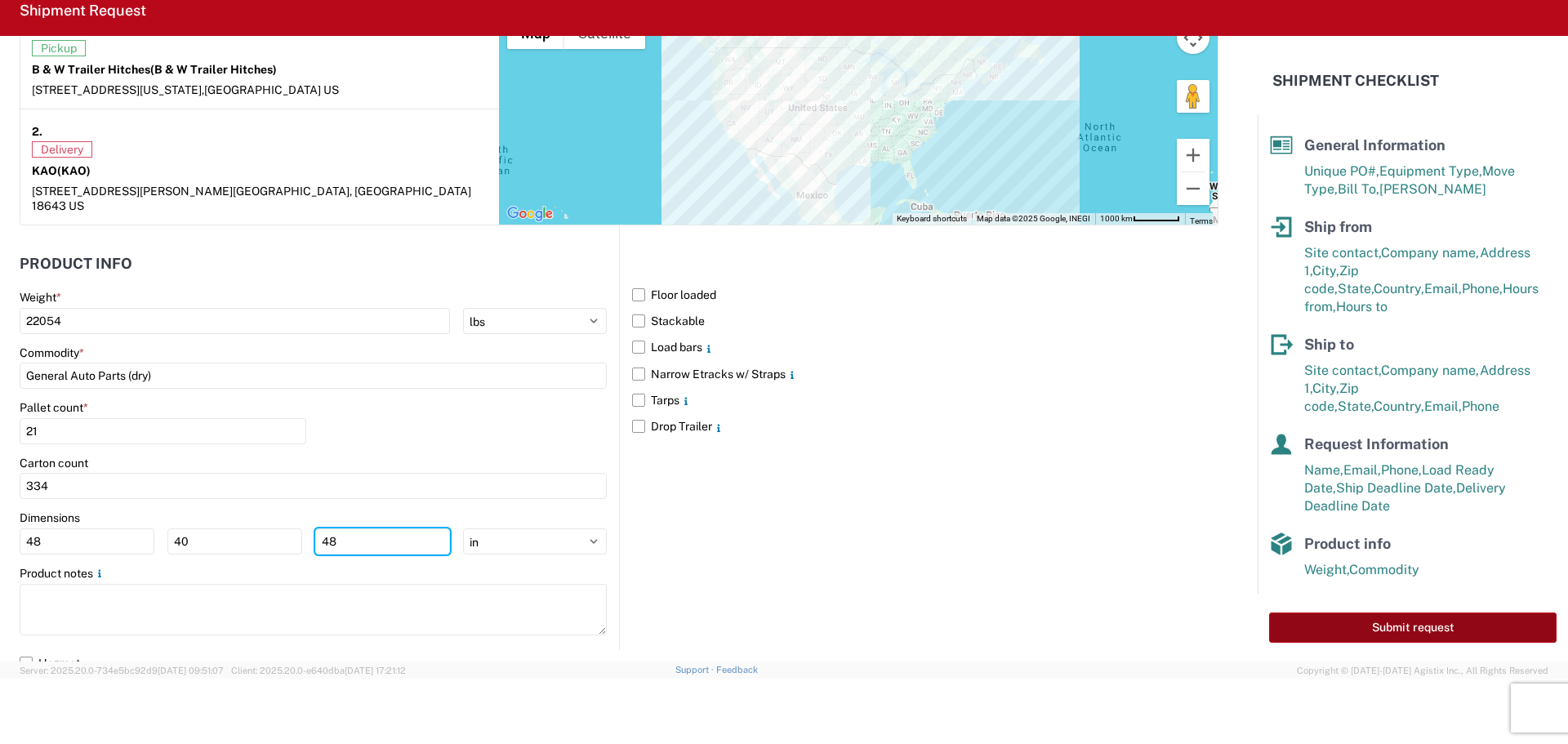
type input "48"
click at [1295, 632] on button "Submit request" at bounding box center [1413, 627] width 288 height 30
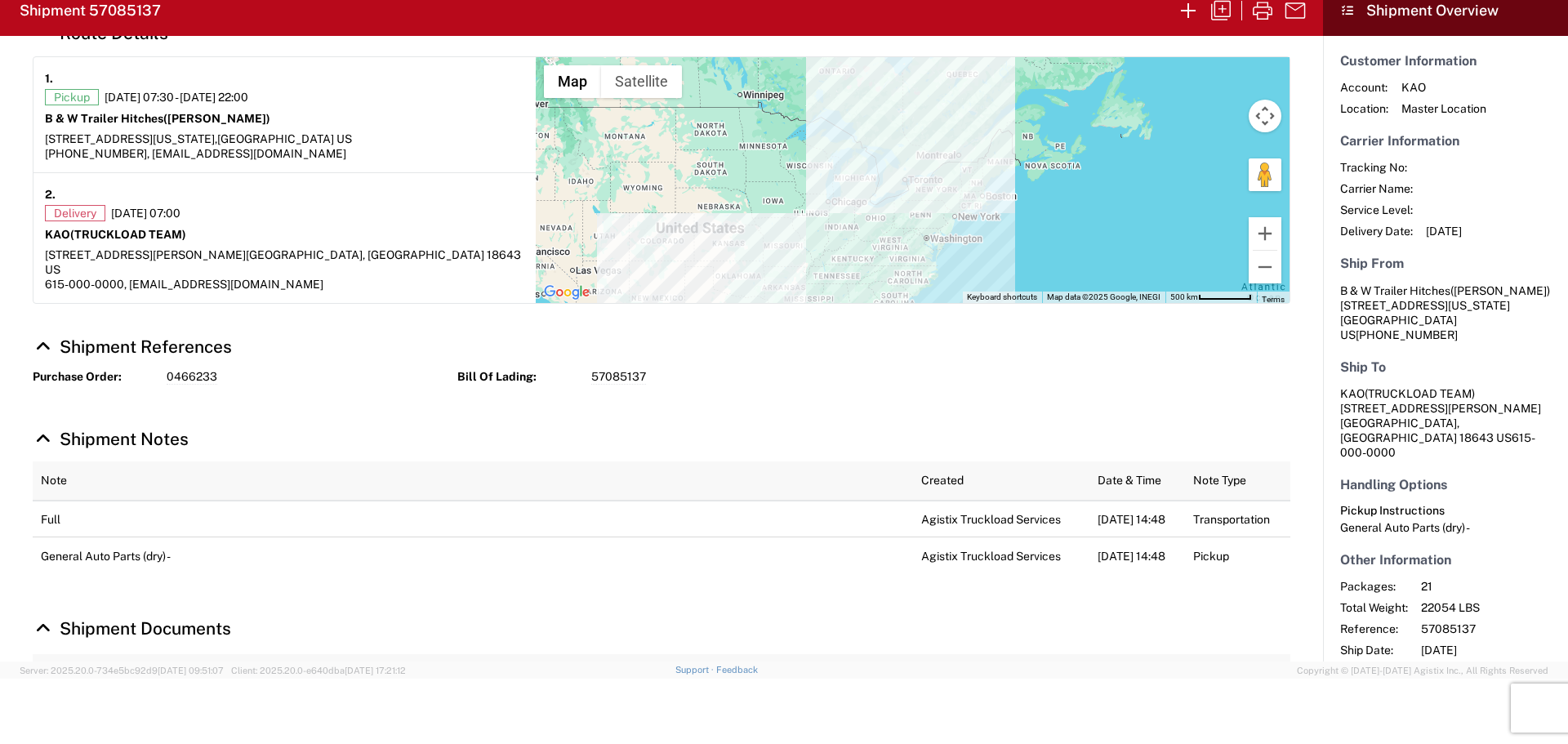
scroll to position [199, 0]
